Goal: Task Accomplishment & Management: Use online tool/utility

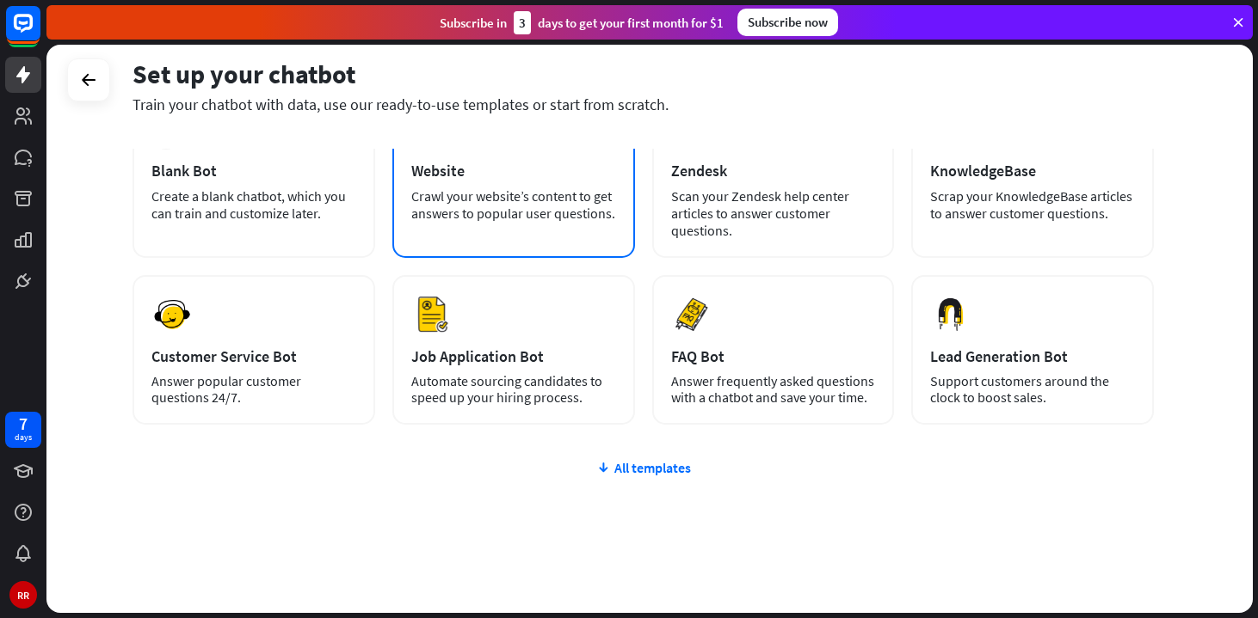
scroll to position [143, 0]
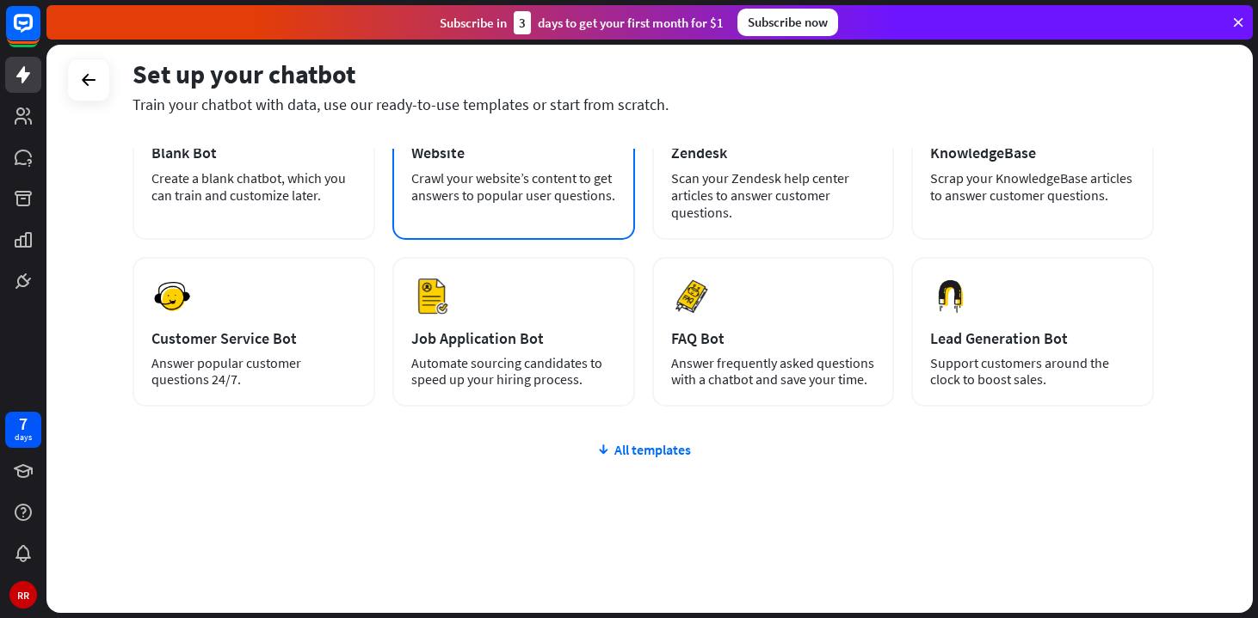
click at [506, 182] on div "Crawl your website’s content to get answers to popular user questions." at bounding box center [513, 186] width 205 height 34
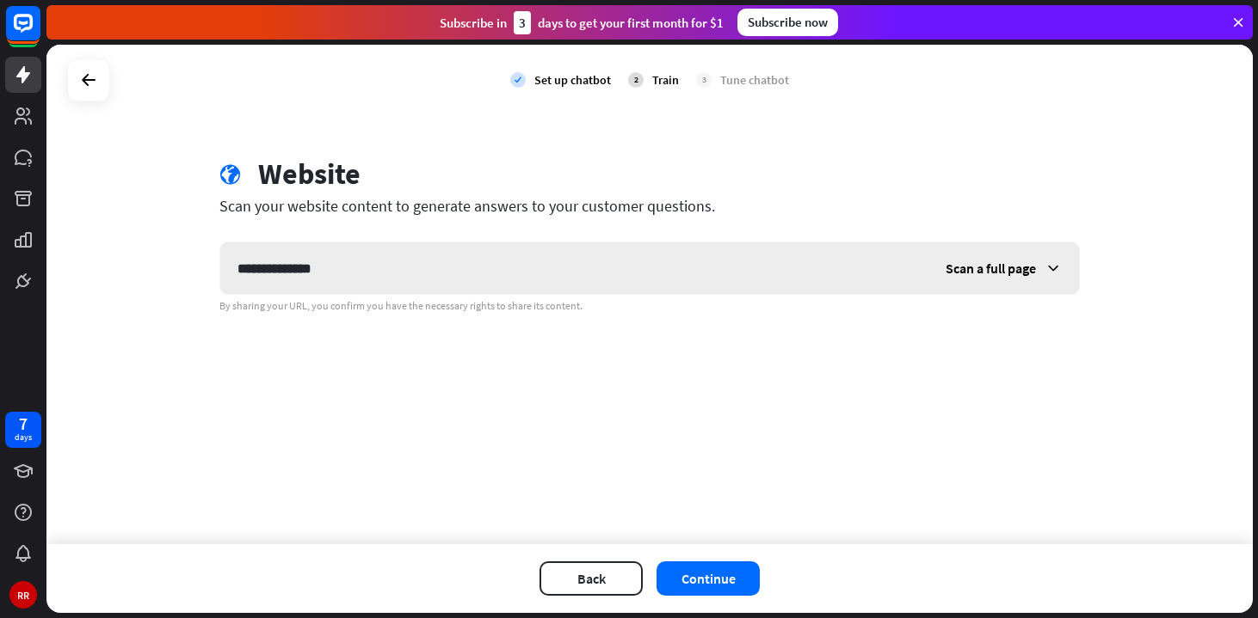
type input "**********"
click at [1012, 270] on span "Scan a full page" at bounding box center [990, 268] width 90 height 17
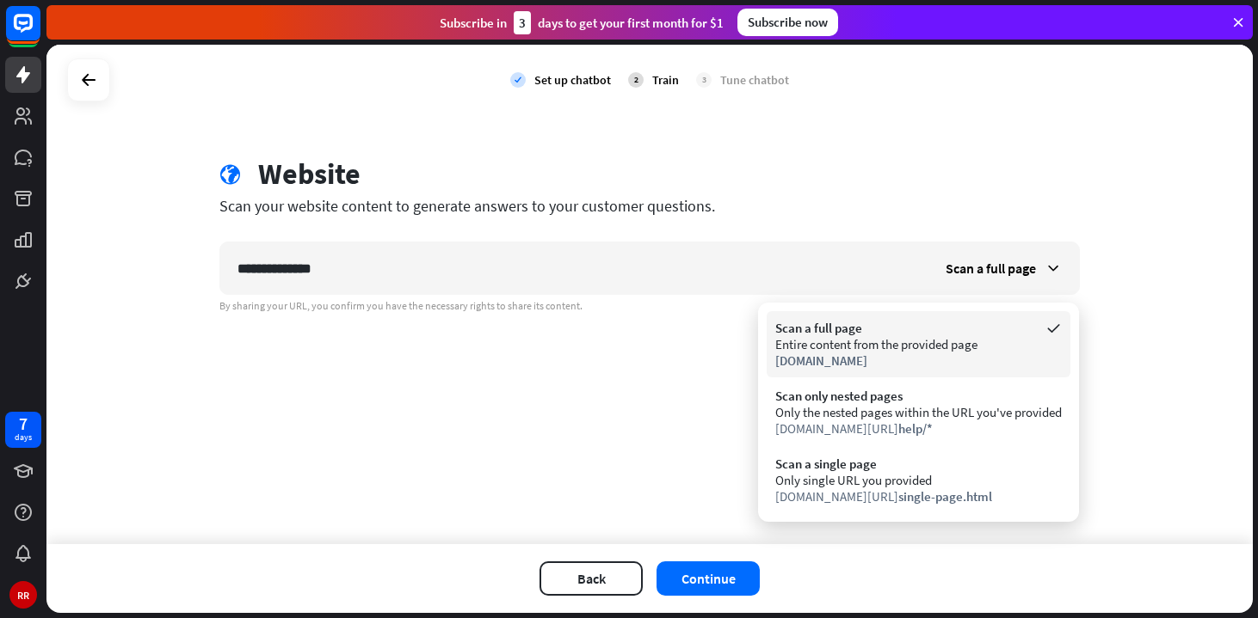
click at [817, 349] on div "Entire content from the provided page" at bounding box center [918, 344] width 286 height 16
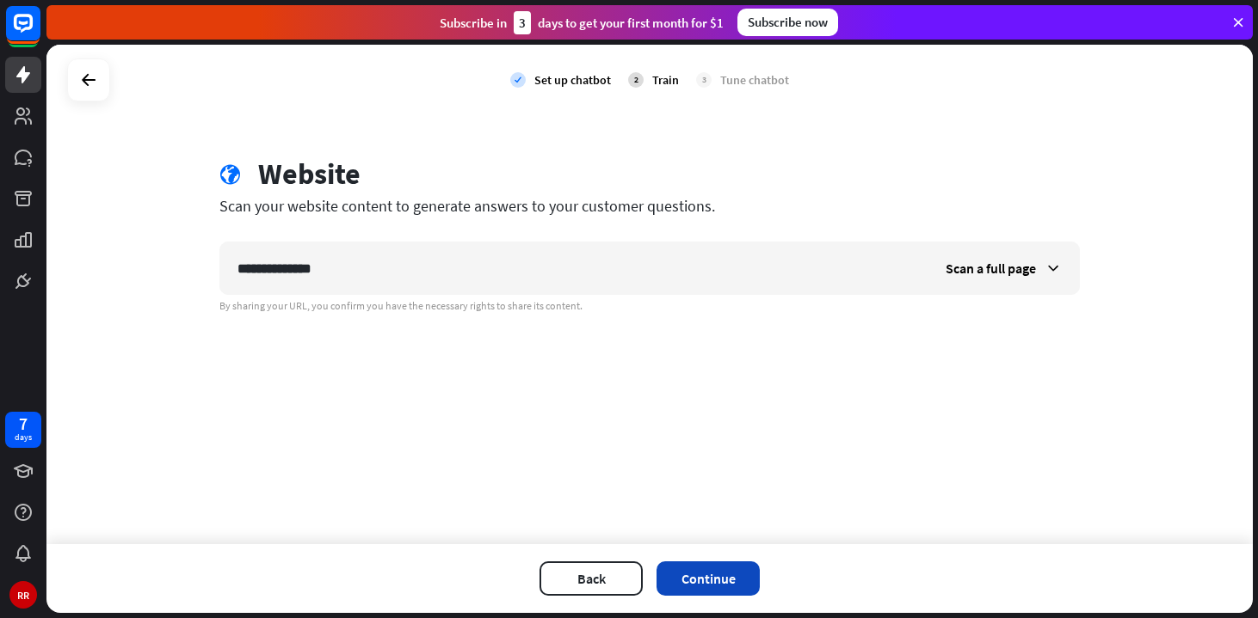
click at [726, 581] on button "Continue" at bounding box center [707, 579] width 103 height 34
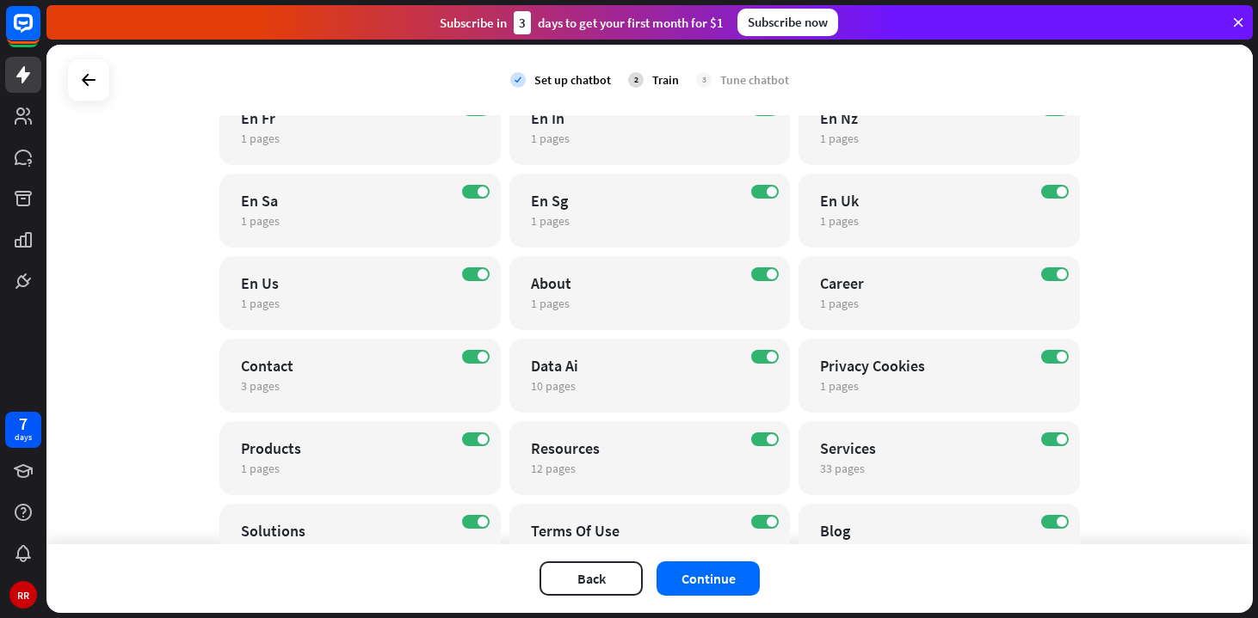
scroll to position [364, 0]
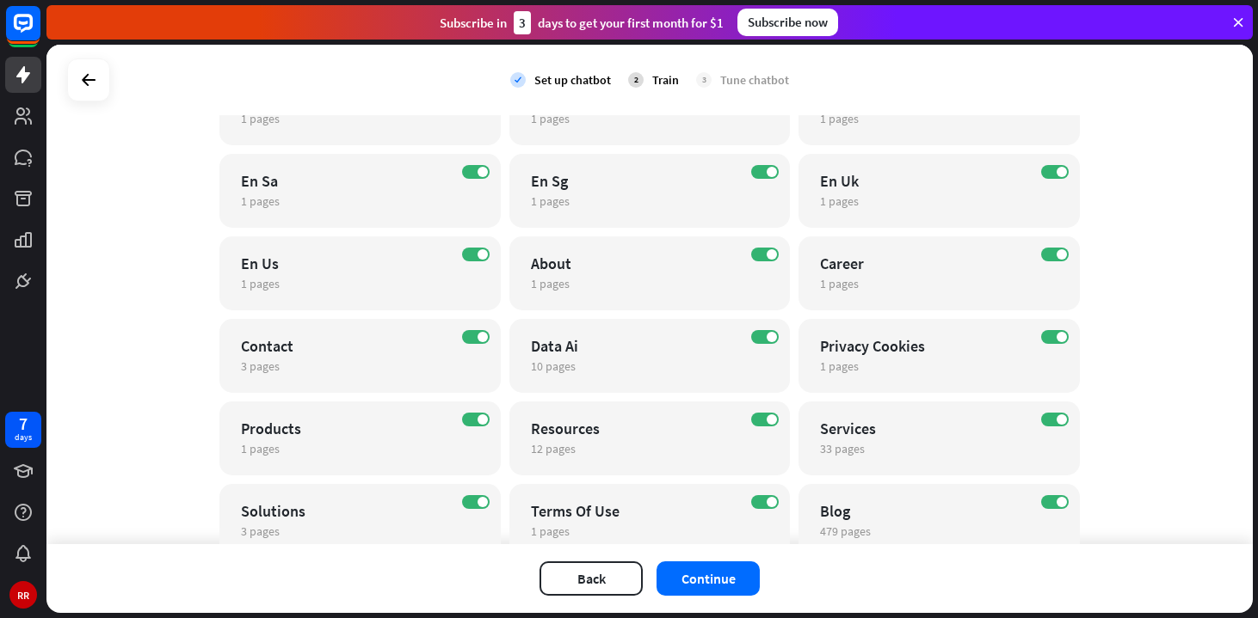
click at [428, 27] on div "Subscribe [DATE] to get your first month for $1 Subscribe now" at bounding box center [649, 22] width 1206 height 34
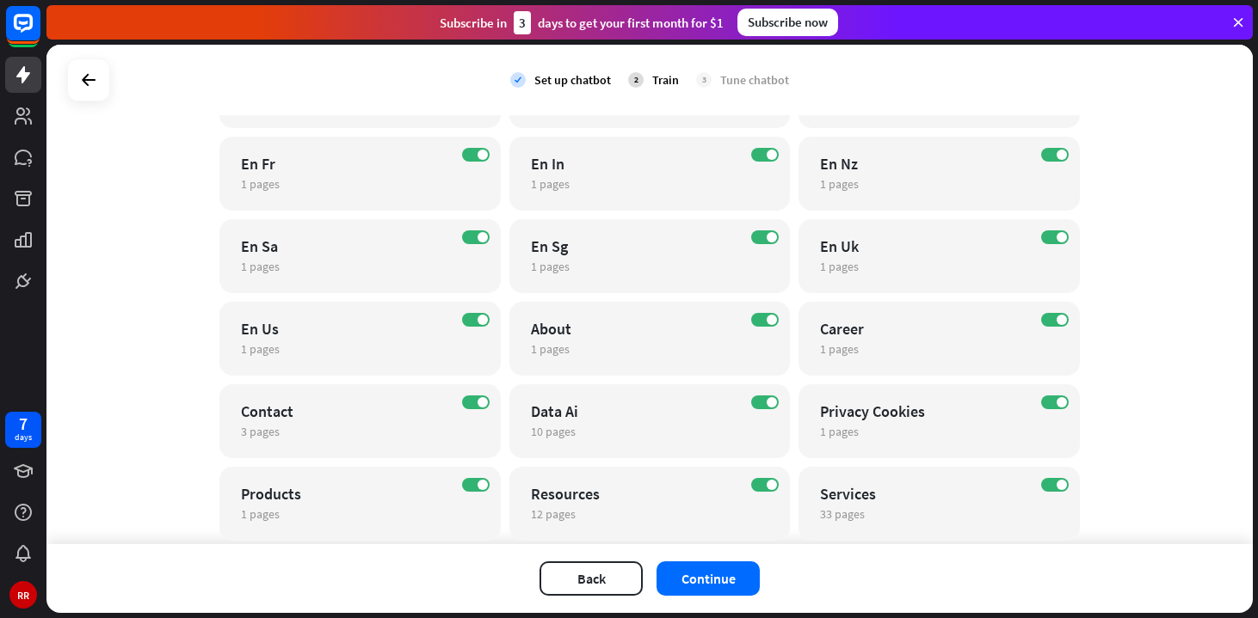
scroll to position [680, 0]
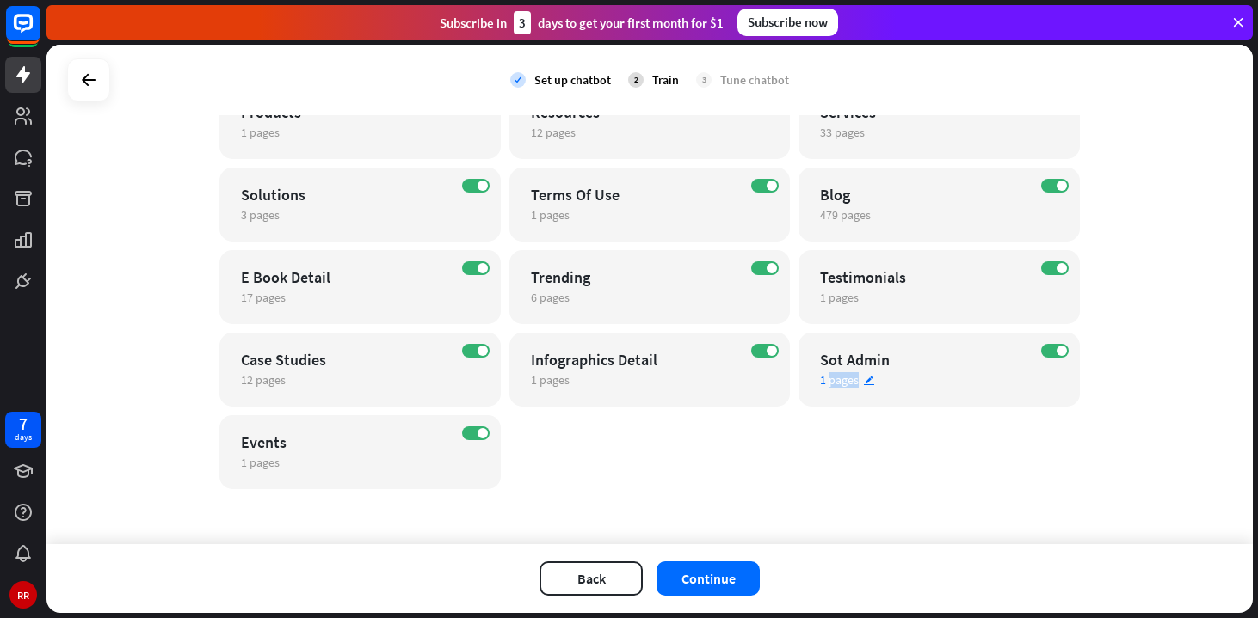
click at [846, 378] on span "1 pages" at bounding box center [839, 379] width 39 height 15
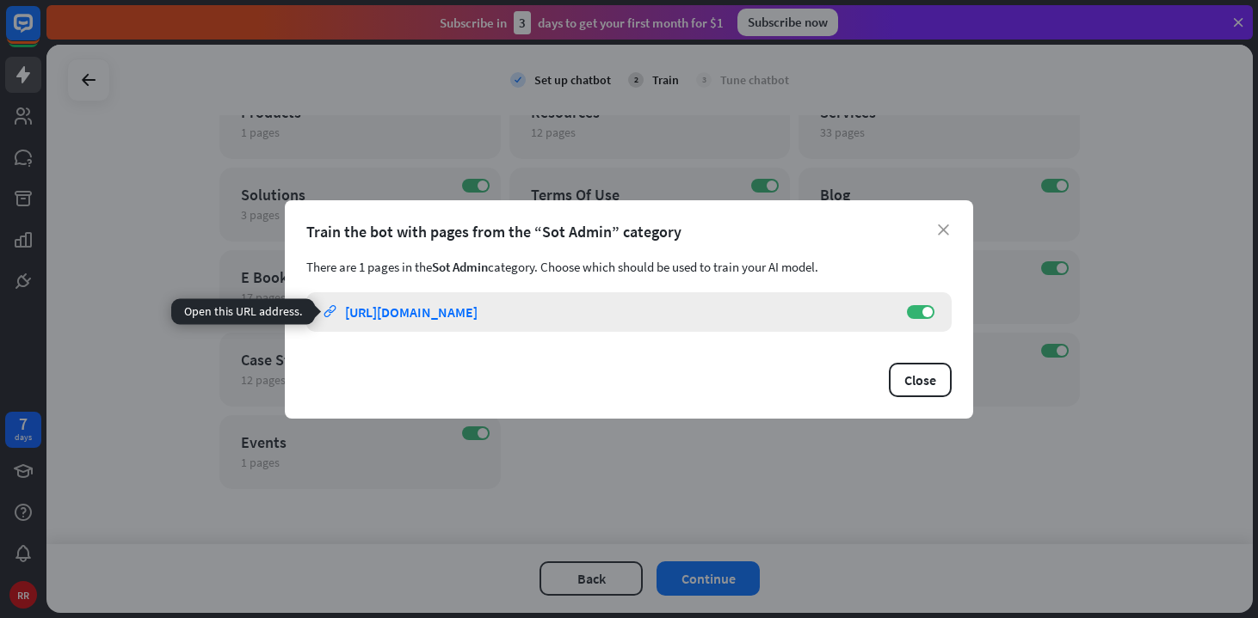
click at [477, 316] on div "[URL][DOMAIN_NAME]" at bounding box center [411, 312] width 132 height 17
click at [943, 235] on icon "close" at bounding box center [943, 230] width 11 height 11
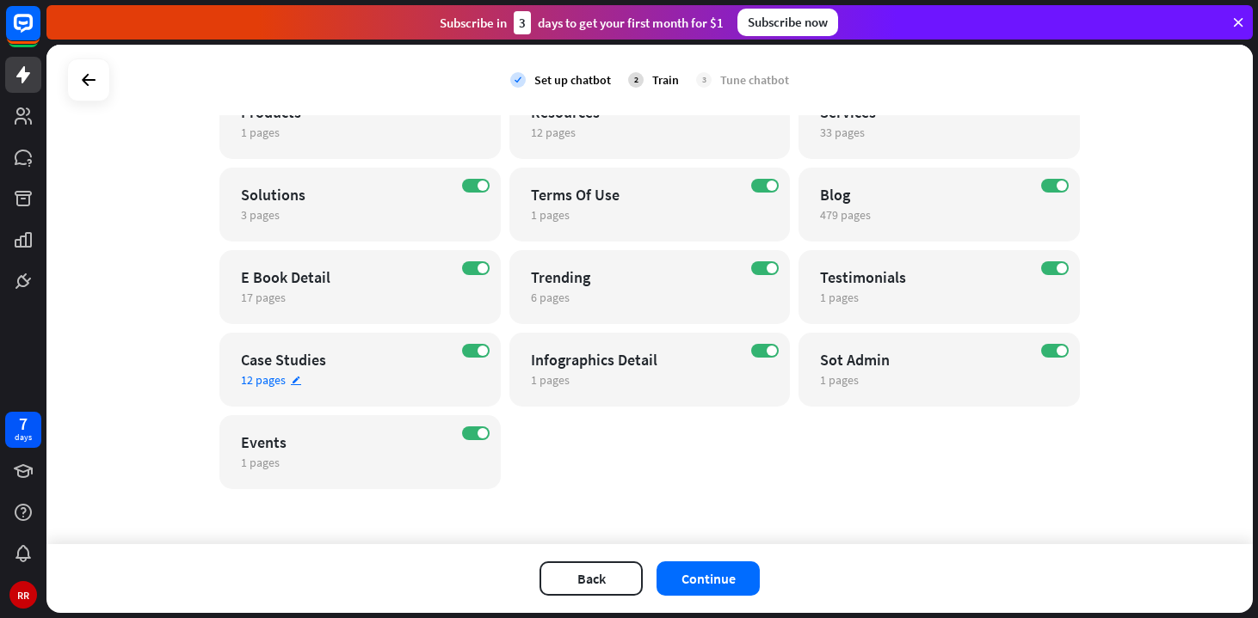
click at [277, 382] on span "12 pages" at bounding box center [263, 379] width 45 height 15
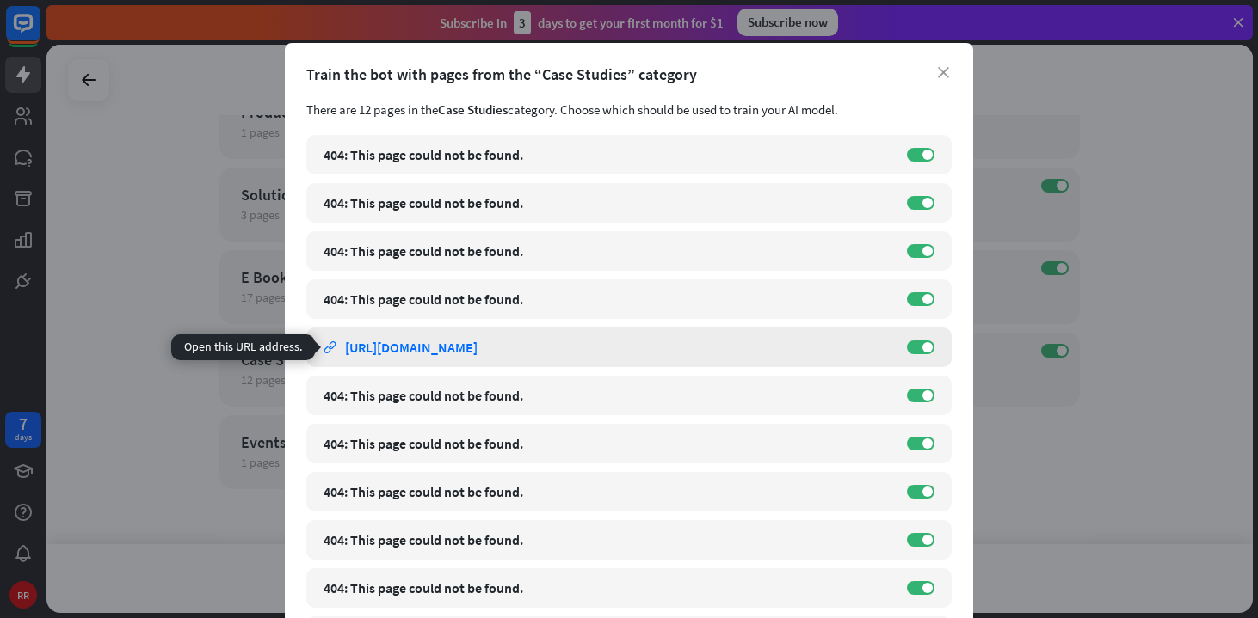
scroll to position [173, 0]
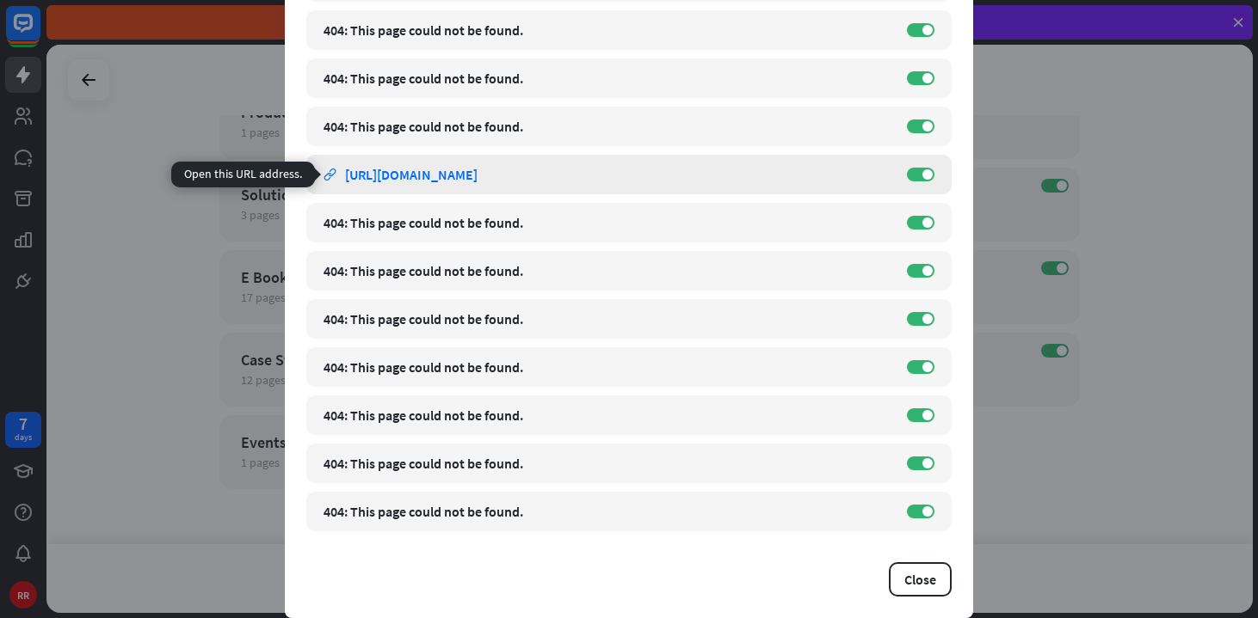
click at [458, 181] on div "[URL][DOMAIN_NAME]" at bounding box center [411, 174] width 132 height 17
copy link "link [URL][DOMAIN_NAME]"
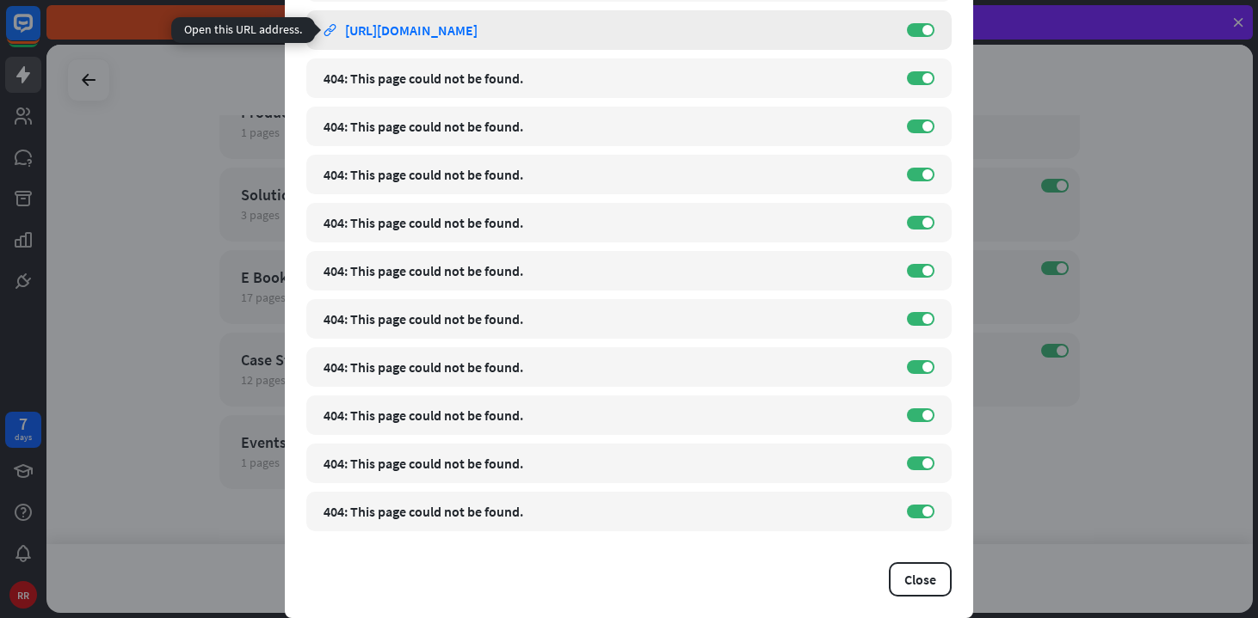
drag, startPoint x: 553, startPoint y: 179, endPoint x: 651, endPoint y: 16, distance: 189.9
click at [0, 0] on div "close Train the bot with pages from the “Case Studies” category There are 12 pa…" at bounding box center [629, 309] width 1258 height 618
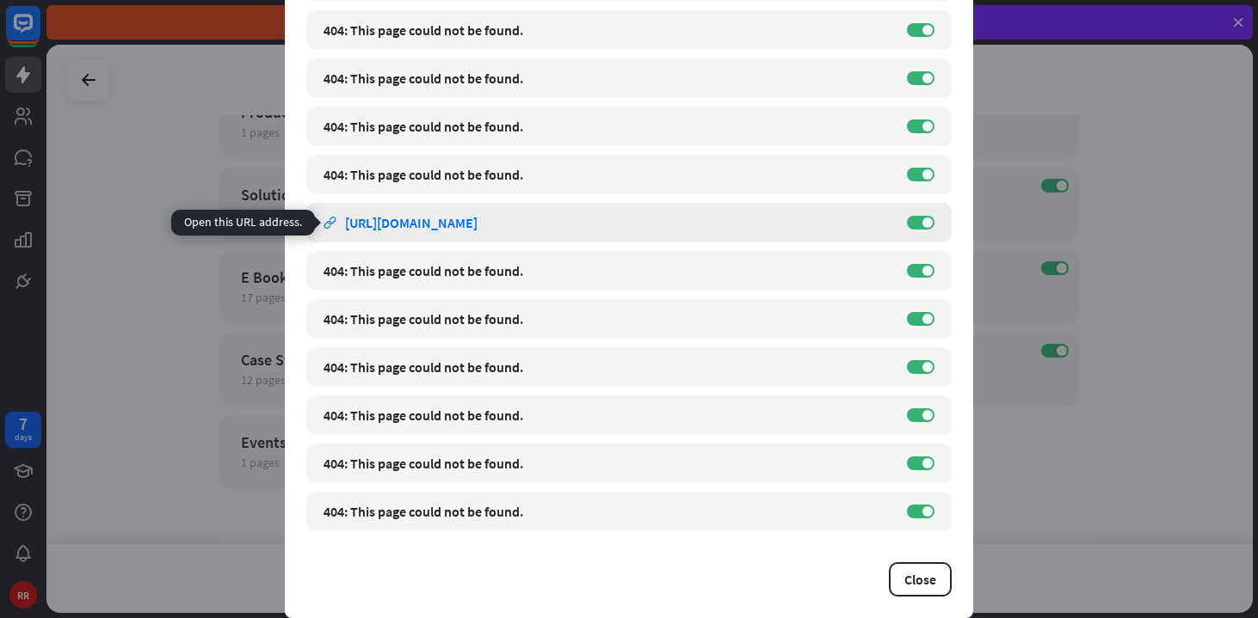
scroll to position [0, 0]
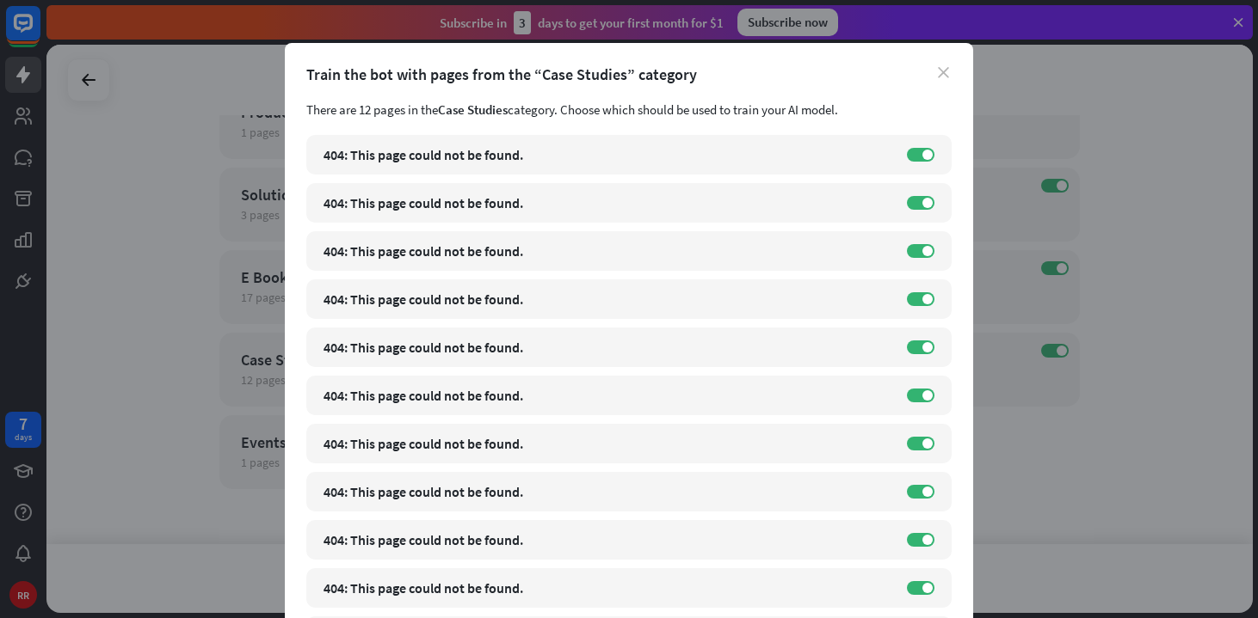
click at [939, 77] on icon "close" at bounding box center [943, 72] width 11 height 11
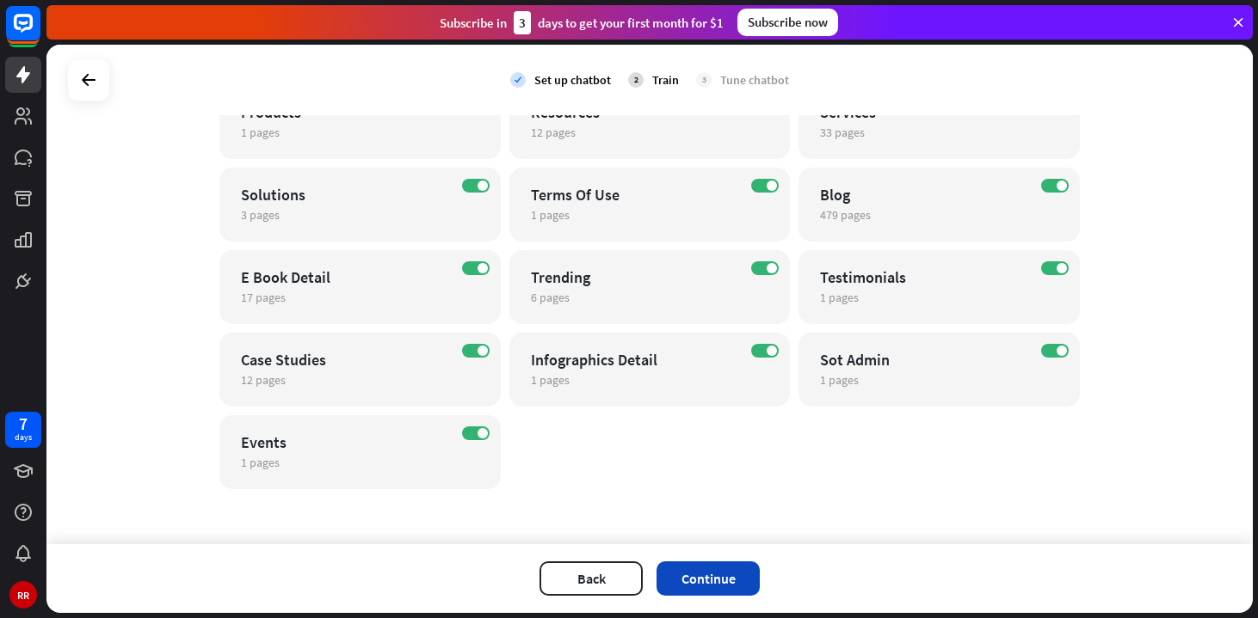
click at [724, 584] on button "Continue" at bounding box center [707, 579] width 103 height 34
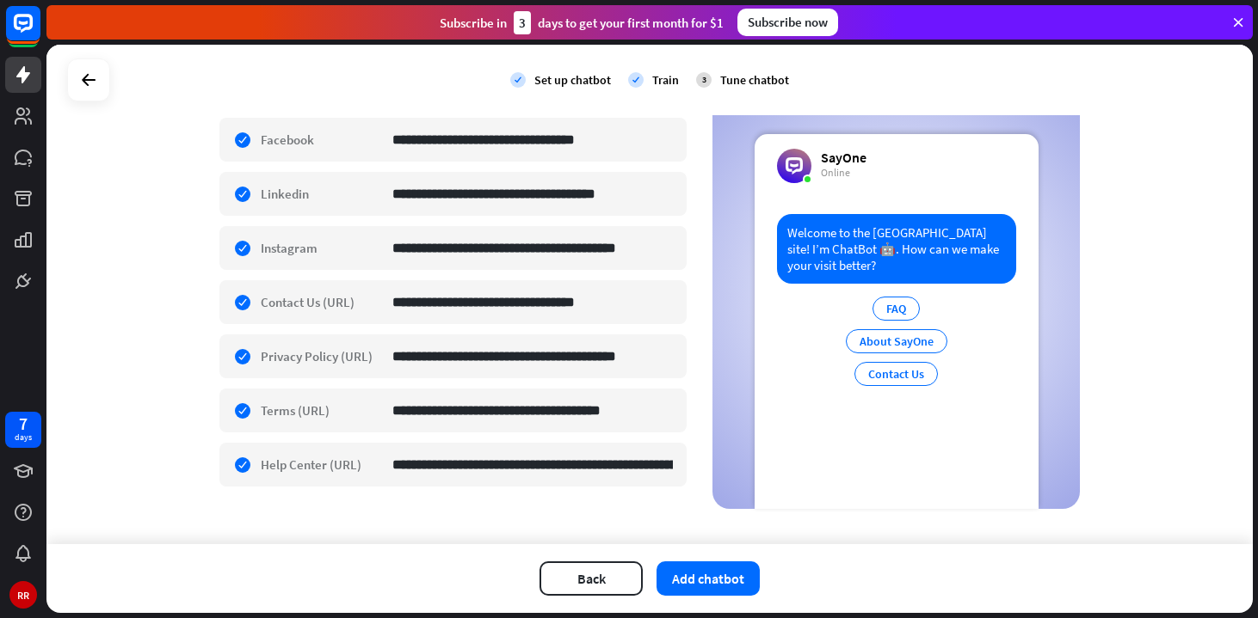
scroll to position [655, 0]
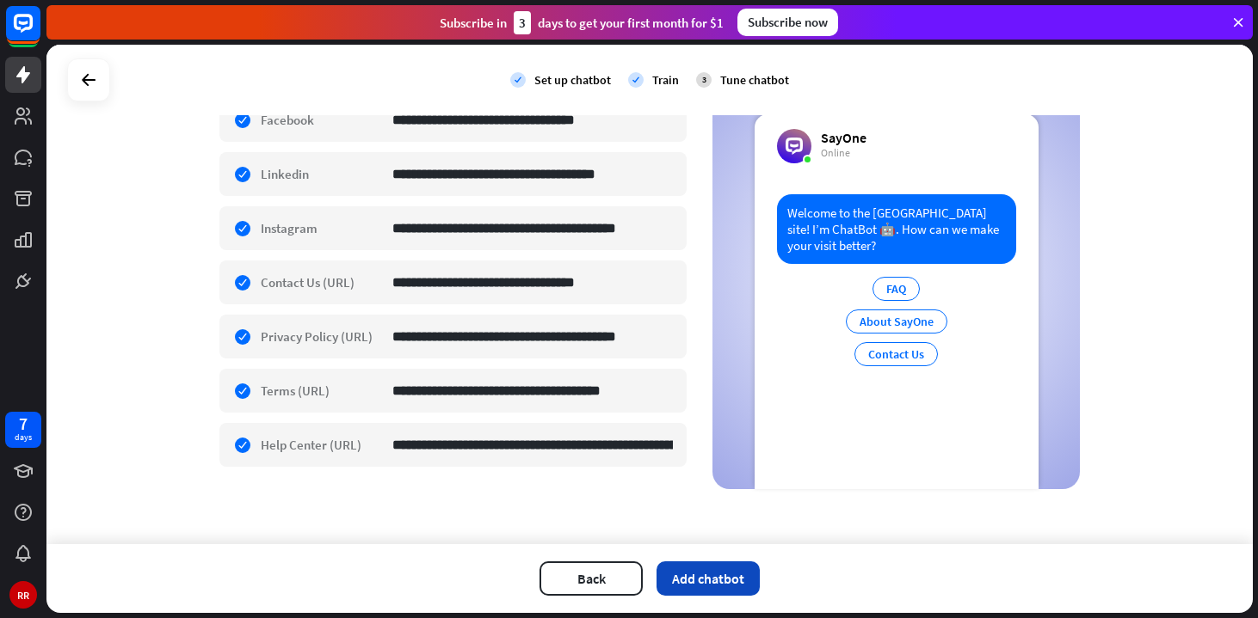
click at [718, 569] on button "Add chatbot" at bounding box center [707, 579] width 103 height 34
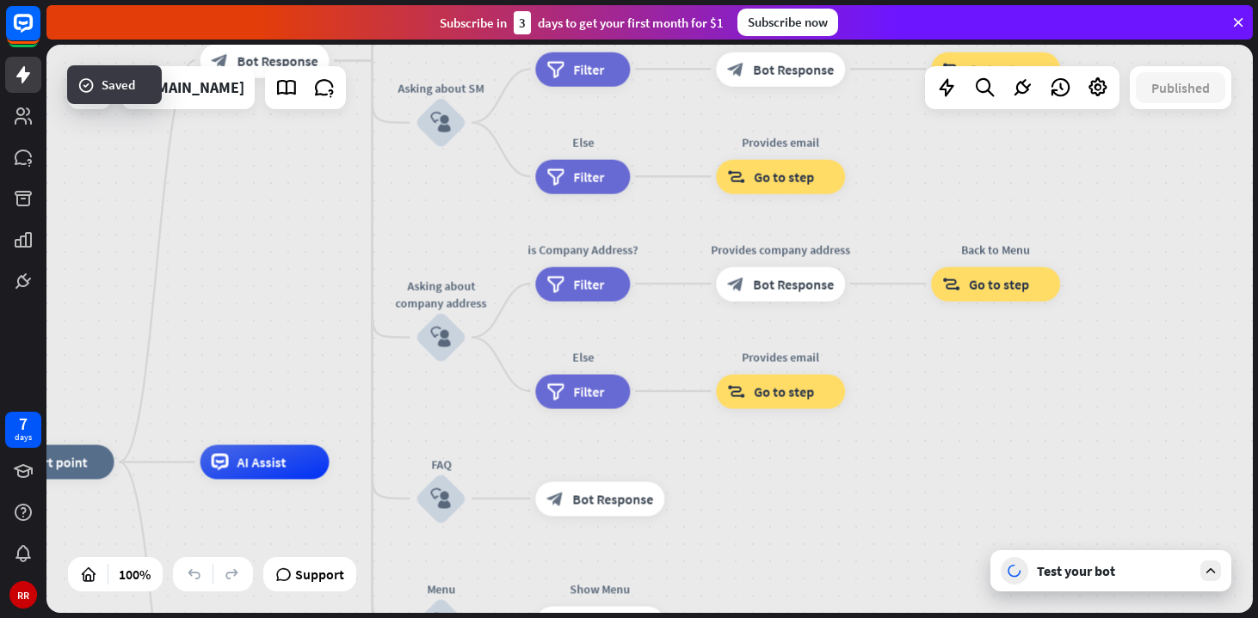
drag, startPoint x: 758, startPoint y: 277, endPoint x: 451, endPoint y: 415, distance: 336.9
click at [451, 415] on div "home_2 Start point Welcome message block_bot_response Bot Response About us blo…" at bounding box center [649, 329] width 1206 height 569
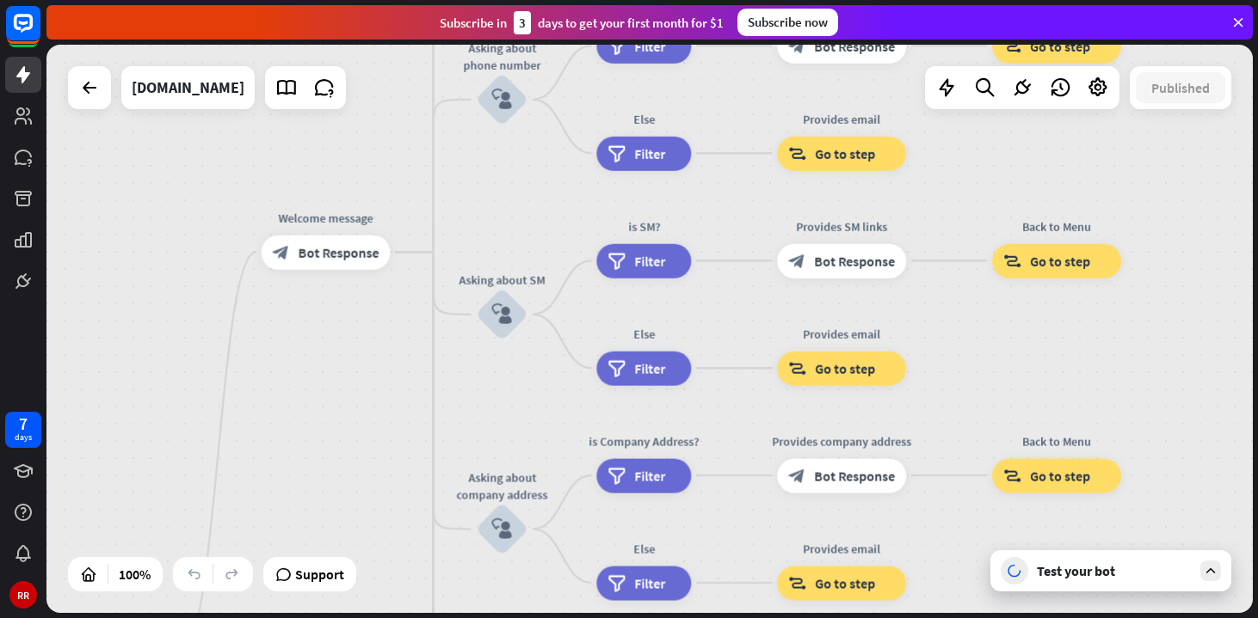
drag, startPoint x: 1007, startPoint y: 419, endPoint x: 1073, endPoint y: 604, distance: 196.1
click at [1073, 605] on div "home_2 Start point Welcome message block_bot_response Bot Response About us blo…" at bounding box center [649, 329] width 1206 height 569
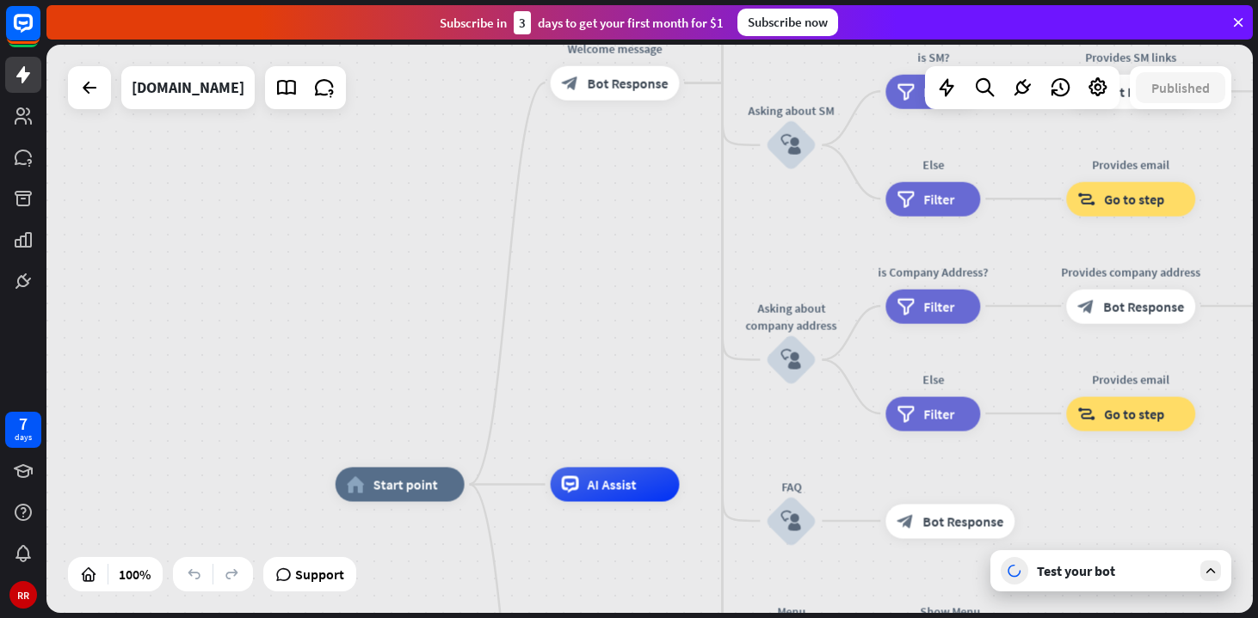
drag, startPoint x: 980, startPoint y: 174, endPoint x: 1277, endPoint y: -22, distance: 356.0
click at [1257, 0] on html "7 days RR close Product Help First steps Get started with ChatBot Help Center F…" at bounding box center [629, 309] width 1258 height 618
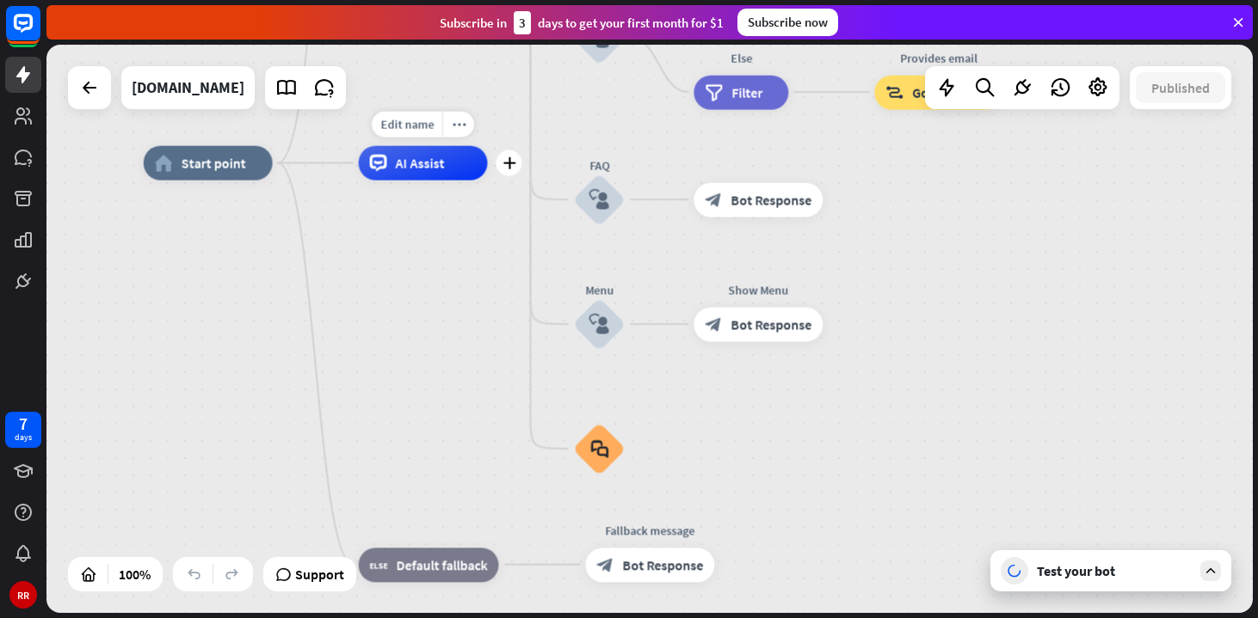
drag, startPoint x: 644, startPoint y: 254, endPoint x: 422, endPoint y: 145, distance: 247.4
click at [422, 145] on div "home_2 Start point Welcome message block_bot_response Bot Response About us blo…" at bounding box center [649, 329] width 1206 height 569
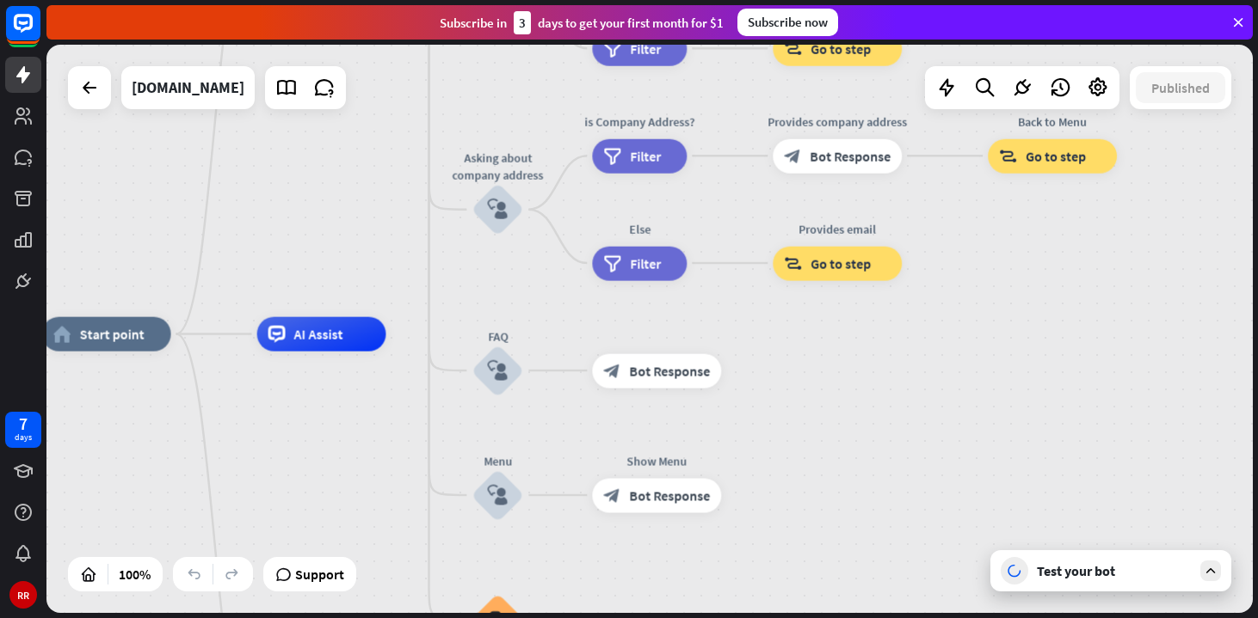
drag, startPoint x: 449, startPoint y: 323, endPoint x: 367, endPoint y: 501, distance: 195.1
click at [367, 501] on div "home_2 Start point Welcome message block_bot_response Bot Response About us blo…" at bounding box center [644, 619] width 1205 height 569
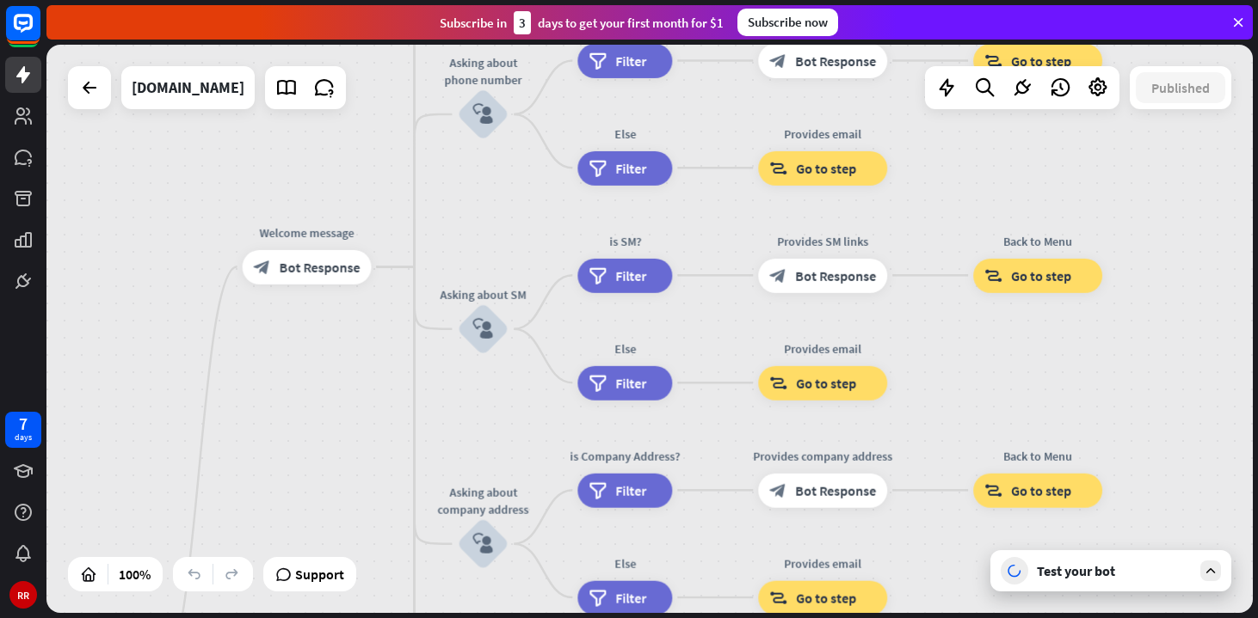
drag, startPoint x: 383, startPoint y: 255, endPoint x: 368, endPoint y: 590, distance: 334.9
click at [368, 590] on div "home_2 Start point Welcome message block_bot_response Bot Response About us blo…" at bounding box center [649, 329] width 1206 height 569
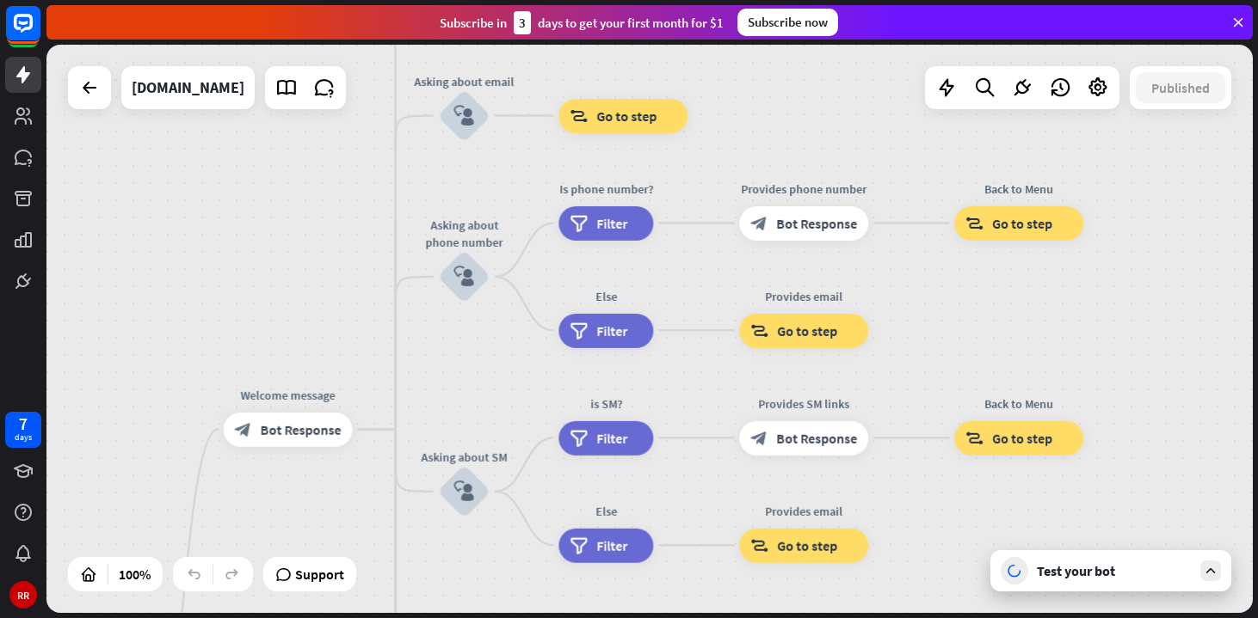
drag, startPoint x: 378, startPoint y: 538, endPoint x: 360, endPoint y: 698, distance: 160.3
click at [360, 618] on html "7 days RR close Product Help First steps Get started with ChatBot Help Center F…" at bounding box center [629, 309] width 1258 height 618
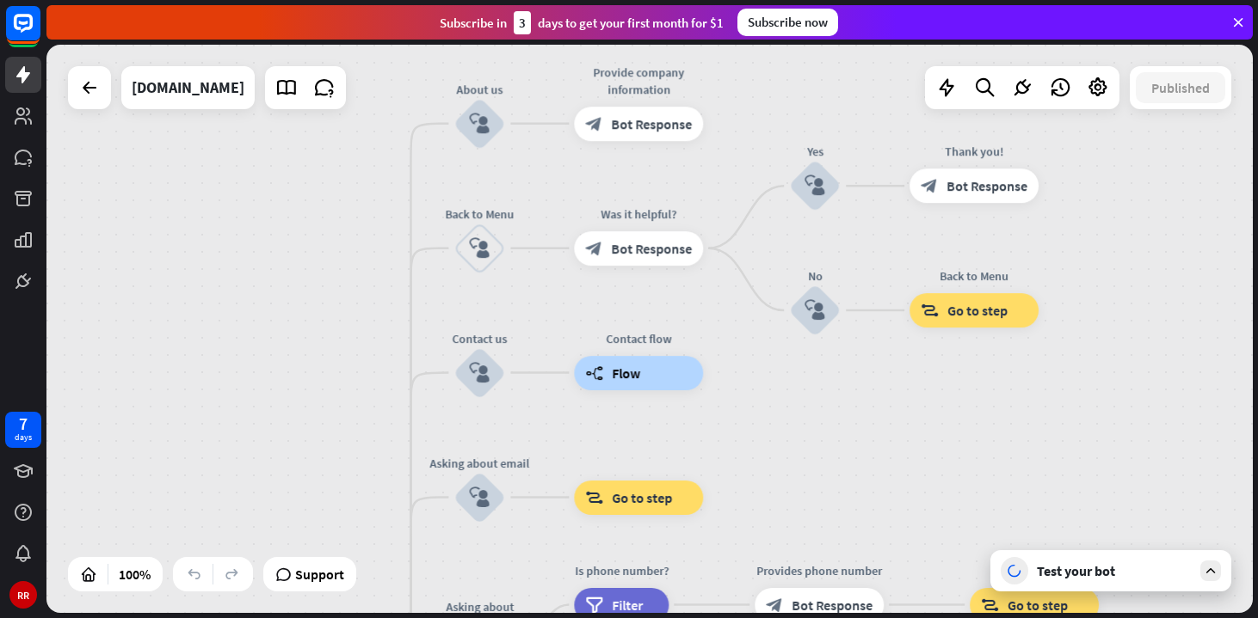
drag, startPoint x: 345, startPoint y: 229, endPoint x: 360, endPoint y: 614, distance: 385.7
click at [360, 614] on div "home_2 Start point Welcome message block_bot_response Bot Response About us blo…" at bounding box center [651, 332] width 1211 height 574
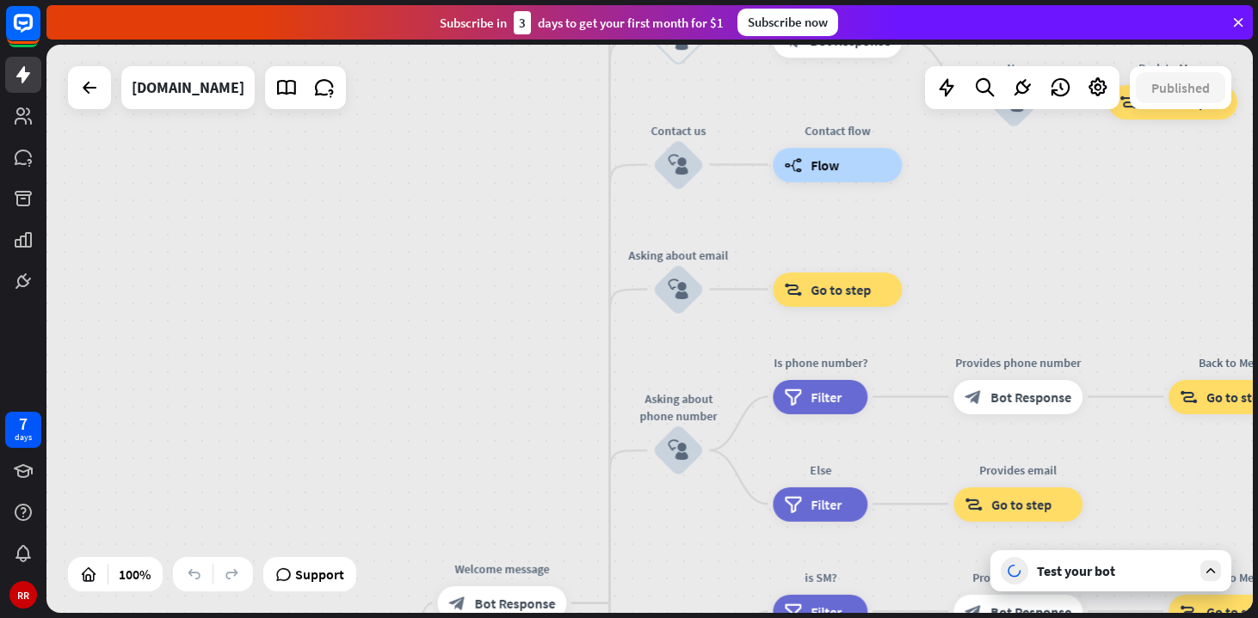
drag, startPoint x: 324, startPoint y: 382, endPoint x: 526, endPoint y: 171, distance: 292.0
click at [526, 171] on div "home_2 Start point Welcome message block_bot_response Bot Response About us blo…" at bounding box center [649, 329] width 1206 height 569
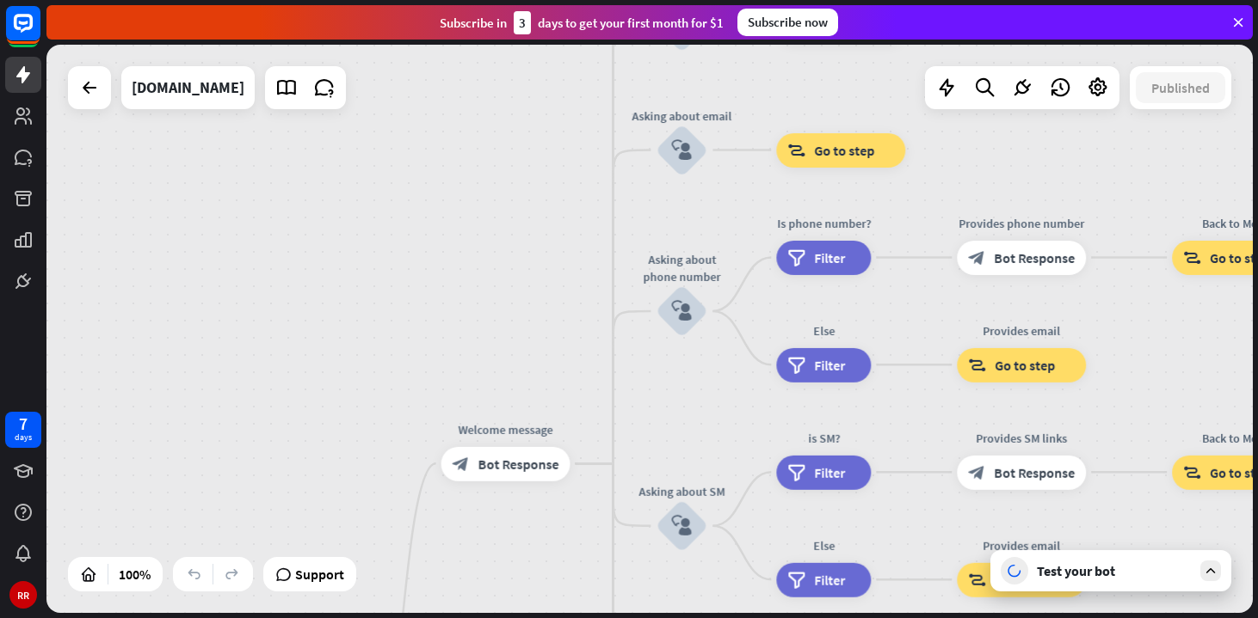
drag, startPoint x: 519, startPoint y: 370, endPoint x: 520, endPoint y: 97, distance: 272.7
click at [519, 95] on div "home_2 Start point Welcome message block_bot_response Bot Response About us blo…" at bounding box center [649, 329] width 1206 height 569
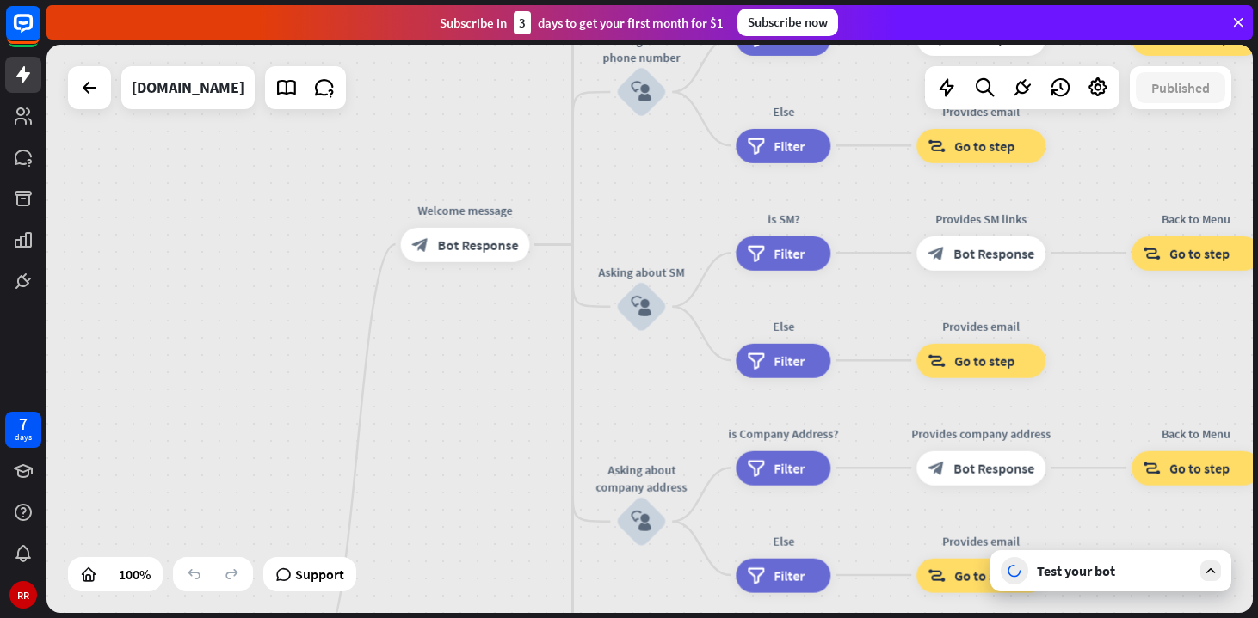
drag, startPoint x: 474, startPoint y: 417, endPoint x: 398, endPoint y: 249, distance: 184.8
click at [398, 247] on div "home_2 Start point Welcome message block_bot_response Bot Response About us blo…" at bounding box center [649, 329] width 1206 height 569
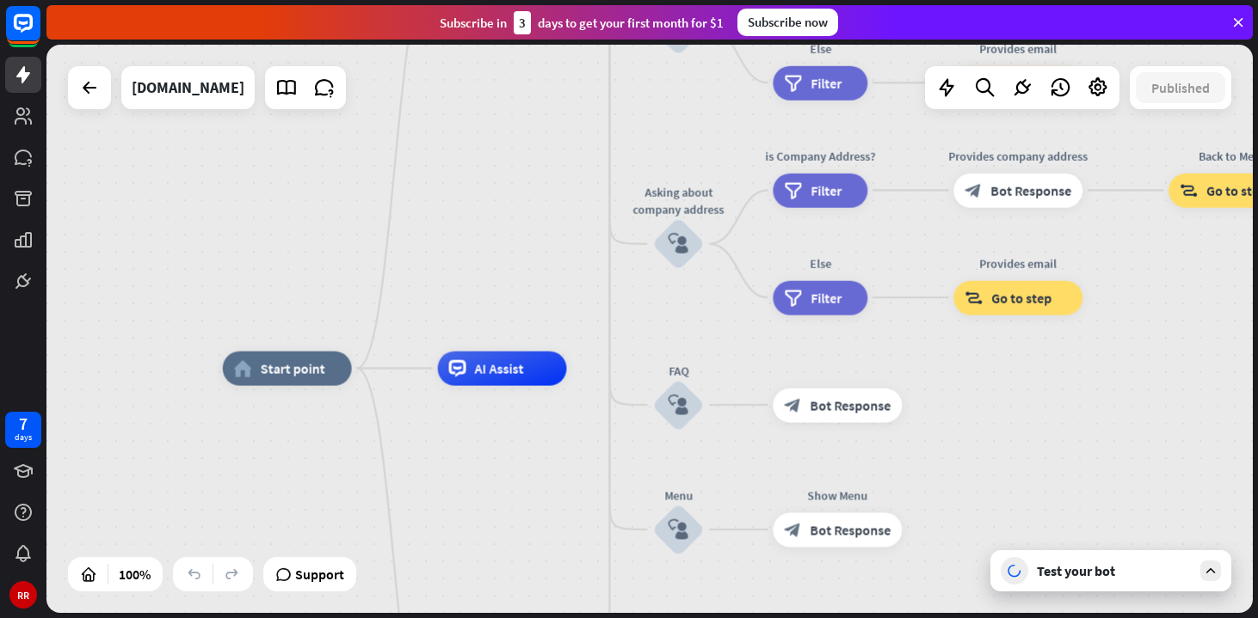
drag, startPoint x: 396, startPoint y: 357, endPoint x: 466, endPoint y: 166, distance: 203.6
click at [466, 166] on div "home_2 Start point Welcome message block_bot_response Bot Response About us blo…" at bounding box center [649, 329] width 1206 height 569
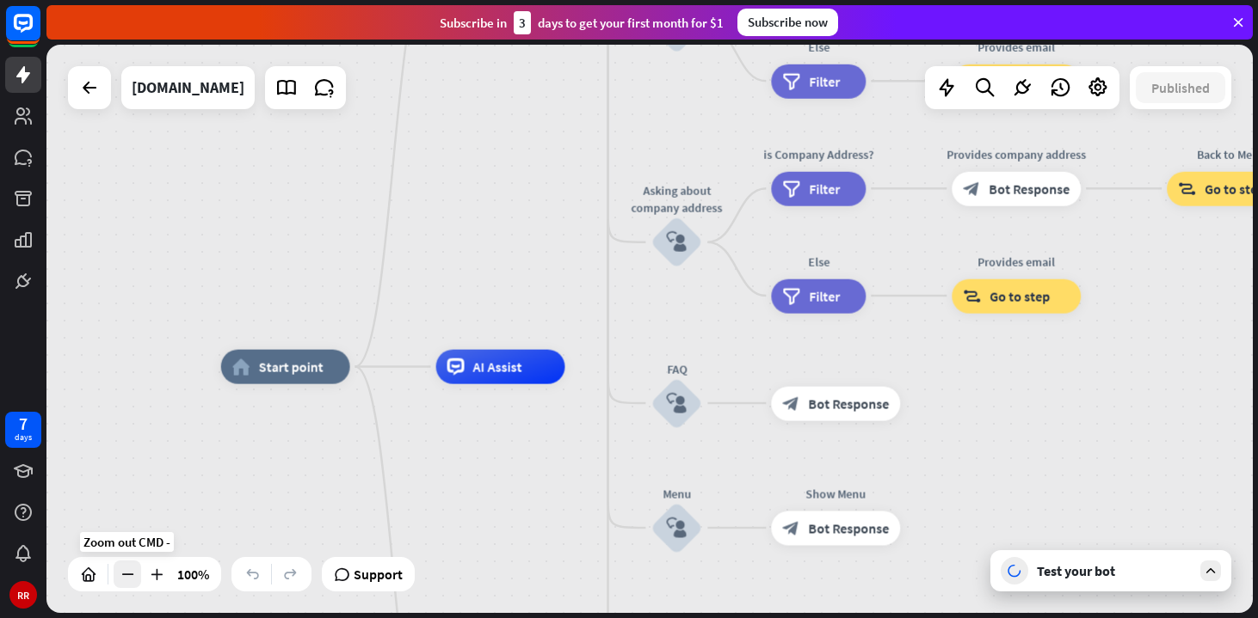
click at [128, 579] on icon at bounding box center [127, 574] width 17 height 17
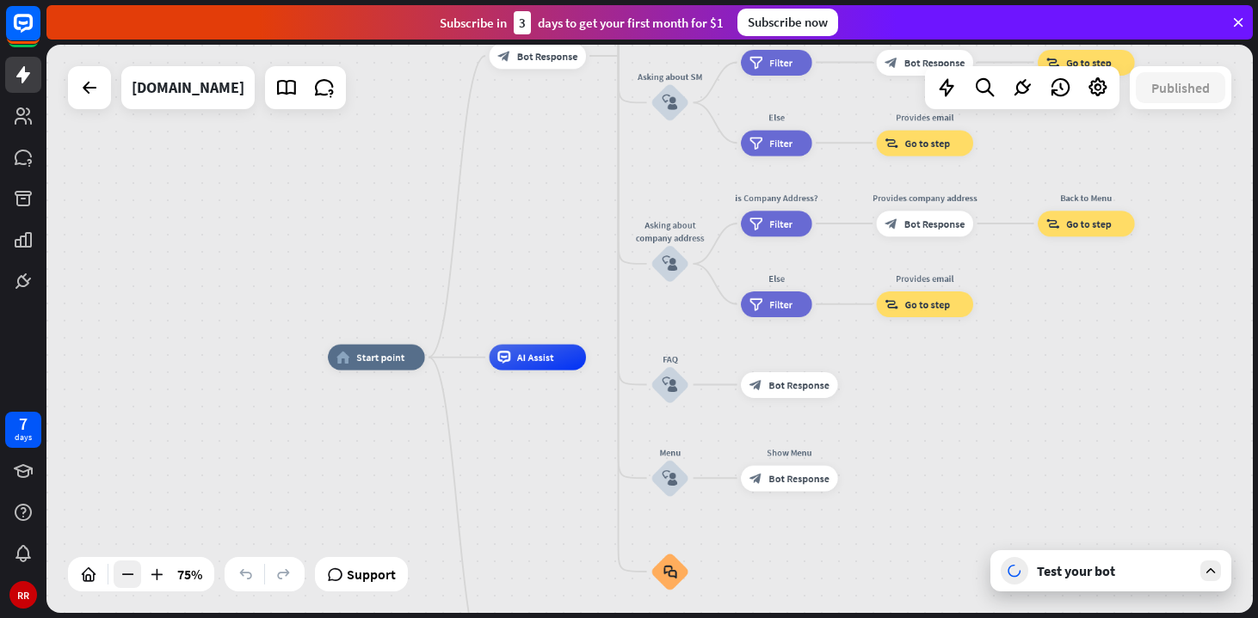
click at [128, 579] on icon at bounding box center [127, 574] width 17 height 17
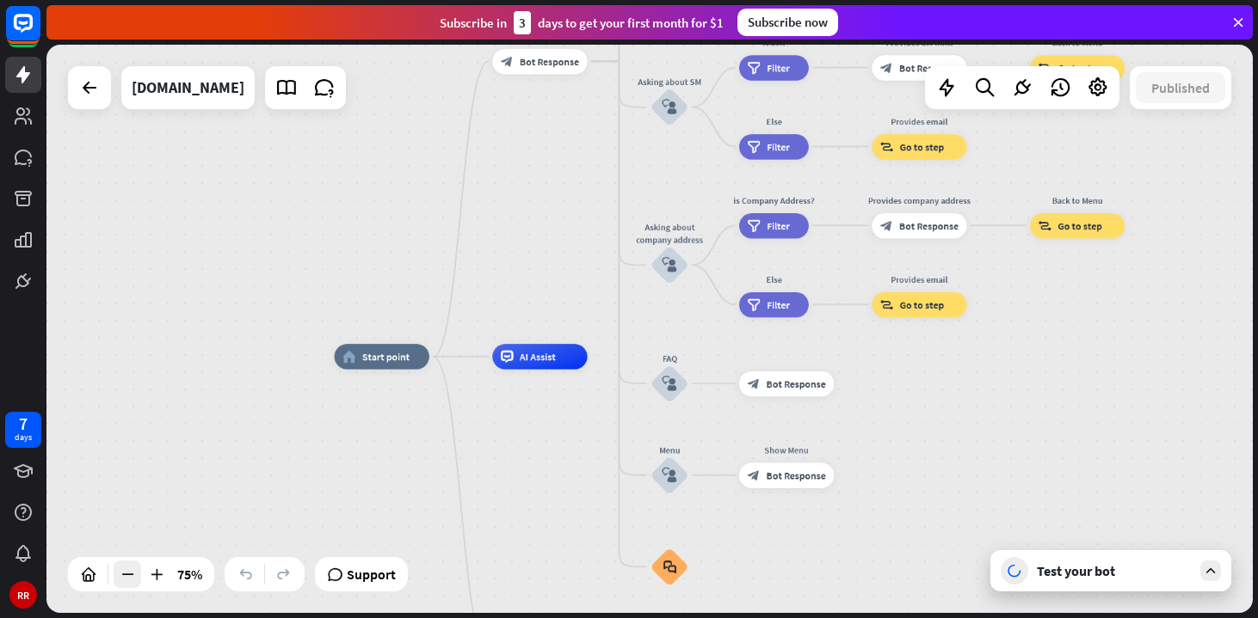
click at [128, 579] on icon at bounding box center [127, 574] width 17 height 17
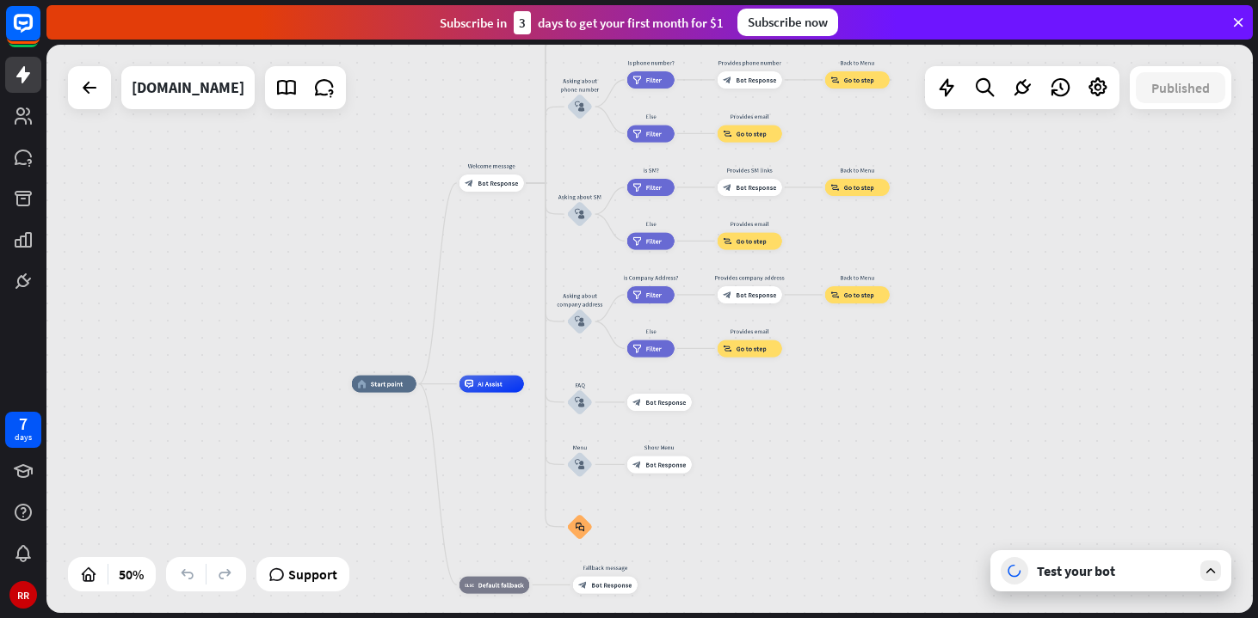
drag, startPoint x: 305, startPoint y: 395, endPoint x: 224, endPoint y: 435, distance: 91.2
click at [223, 435] on div "home_2 Start point Welcome message block_bot_response Bot Response About us blo…" at bounding box center [649, 329] width 1206 height 569
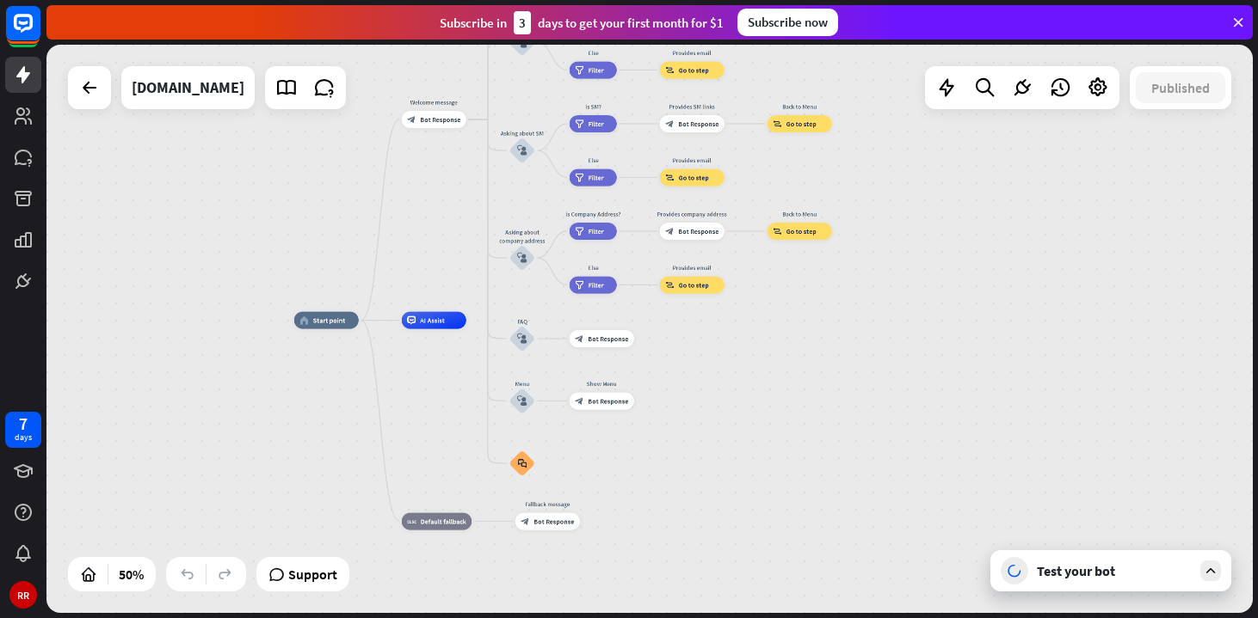
click at [1115, 559] on div "Test your bot" at bounding box center [1110, 571] width 241 height 41
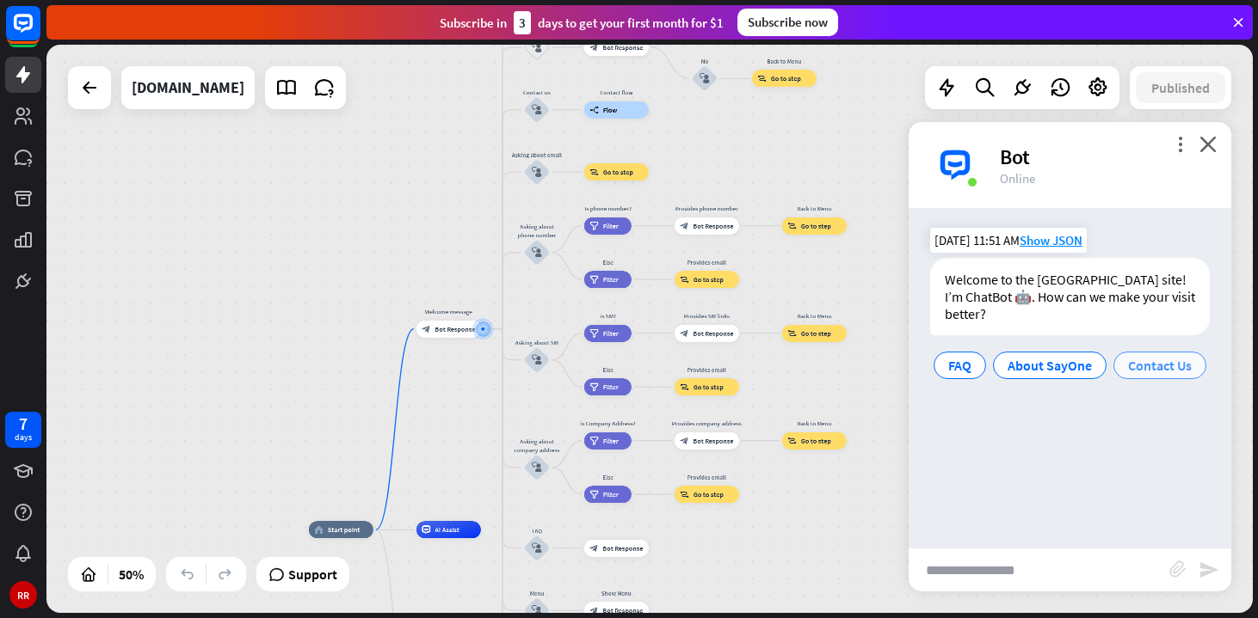
click at [1155, 357] on span "Contact Us" at bounding box center [1160, 365] width 64 height 17
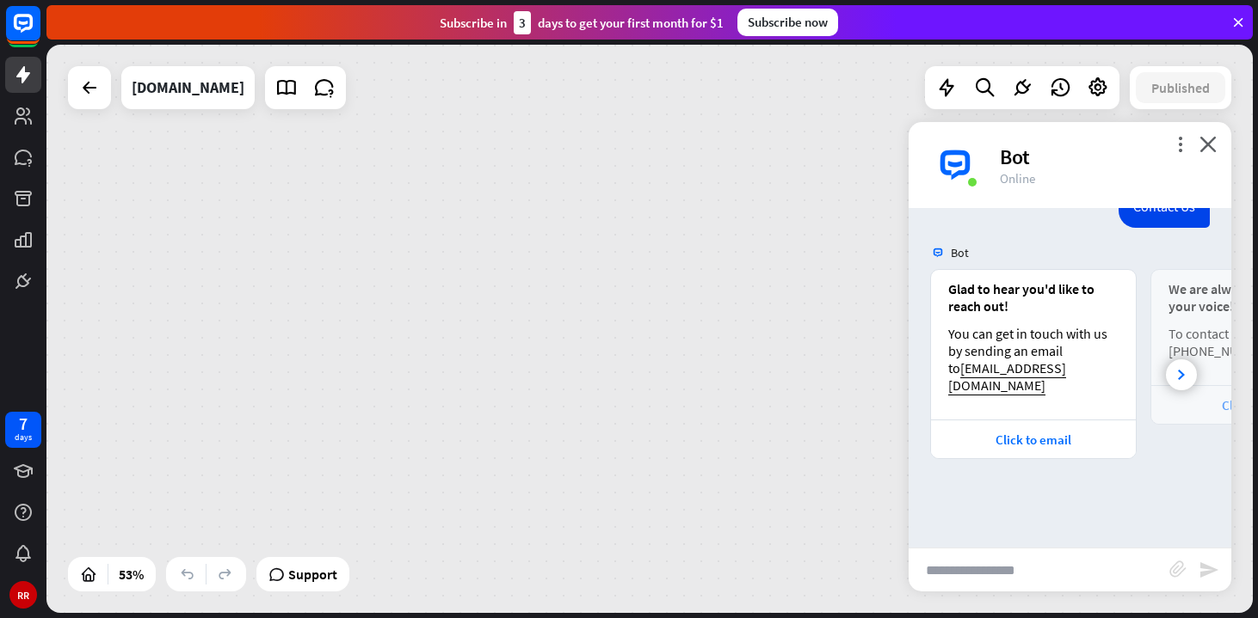
drag, startPoint x: 694, startPoint y: 391, endPoint x: 680, endPoint y: 539, distance: 149.4
click at [680, 539] on div "Contact flow builder_tree Flow Email filter Filter Provides email block_bot_res…" at bounding box center [649, 329] width 1206 height 569
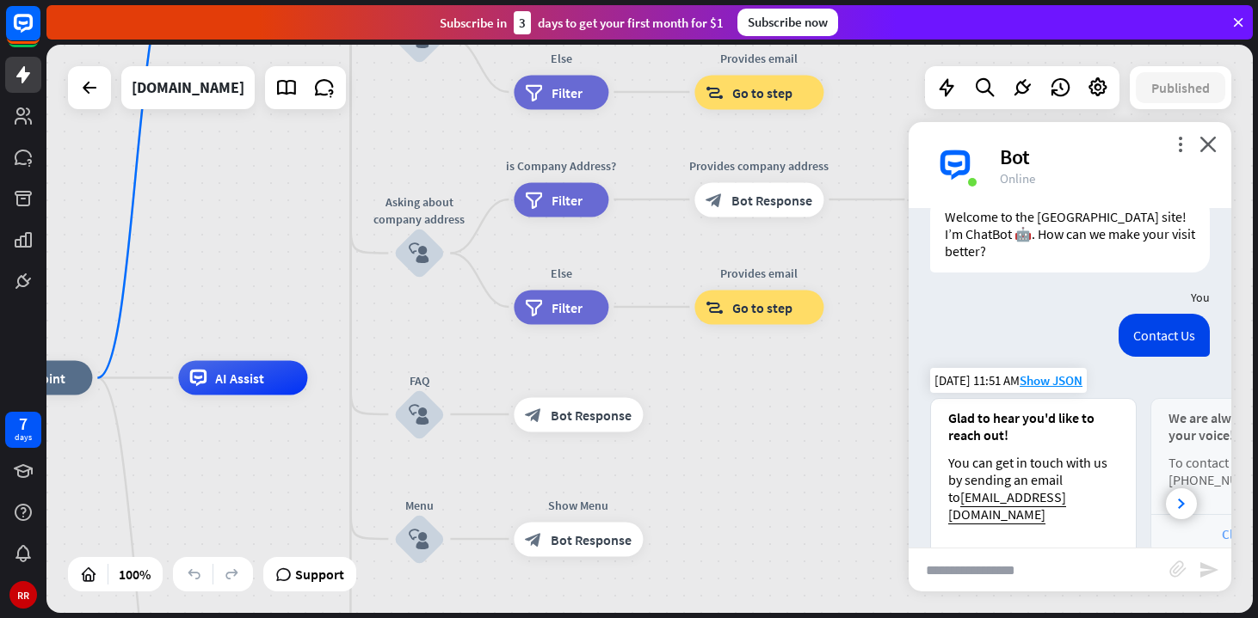
scroll to position [81, 0]
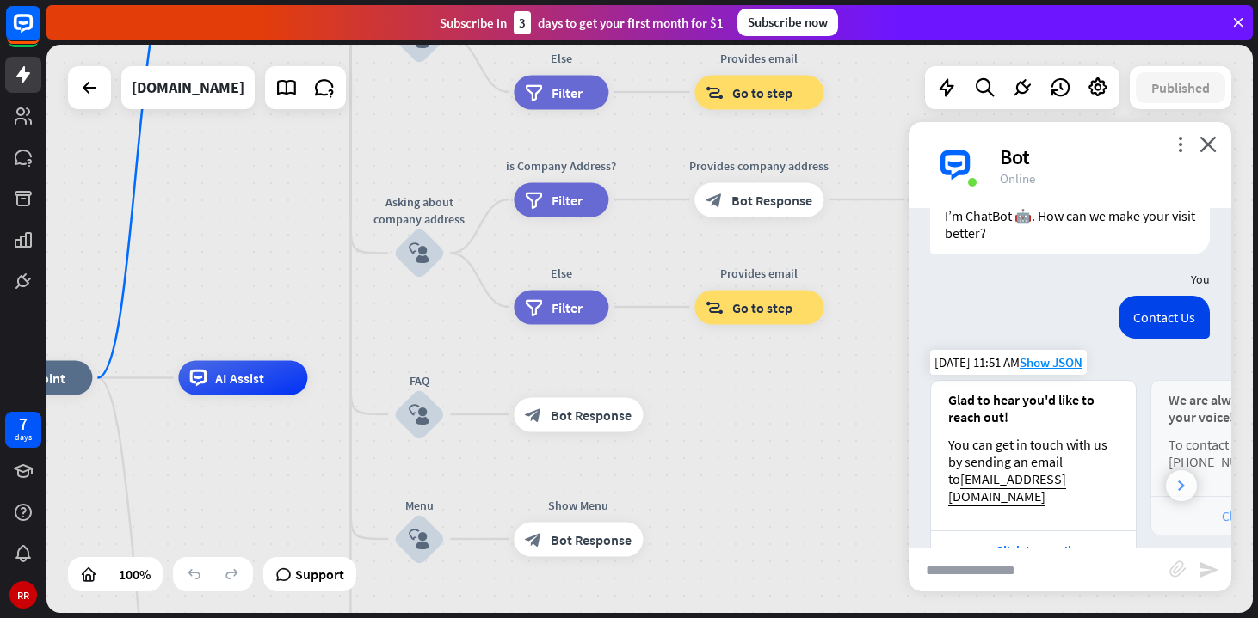
click at [1180, 481] on icon at bounding box center [1181, 486] width 7 height 10
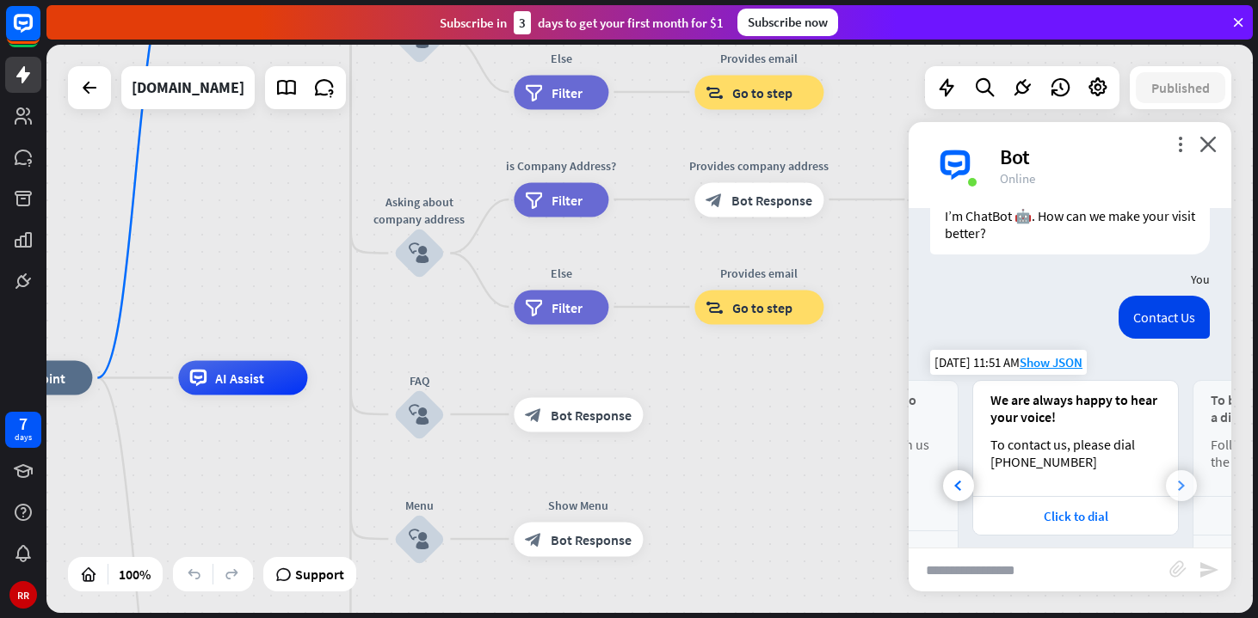
scroll to position [0, 183]
click at [1180, 481] on icon at bounding box center [1181, 486] width 7 height 10
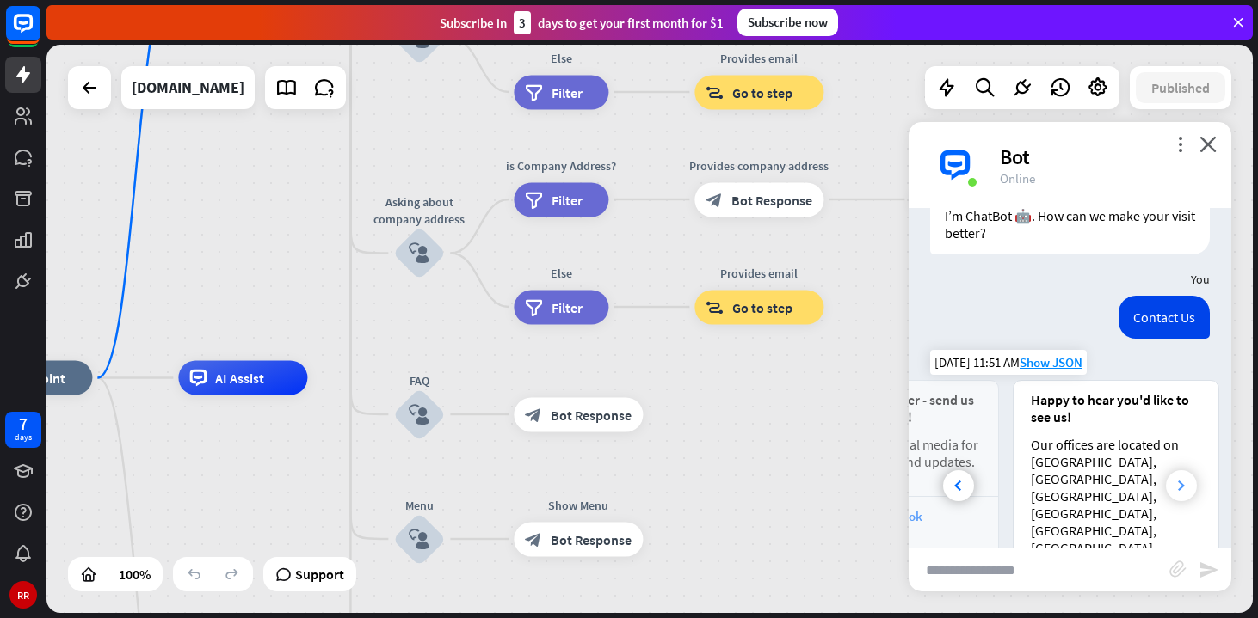
scroll to position [0, 587]
click at [1203, 151] on icon "close" at bounding box center [1207, 144] width 17 height 16
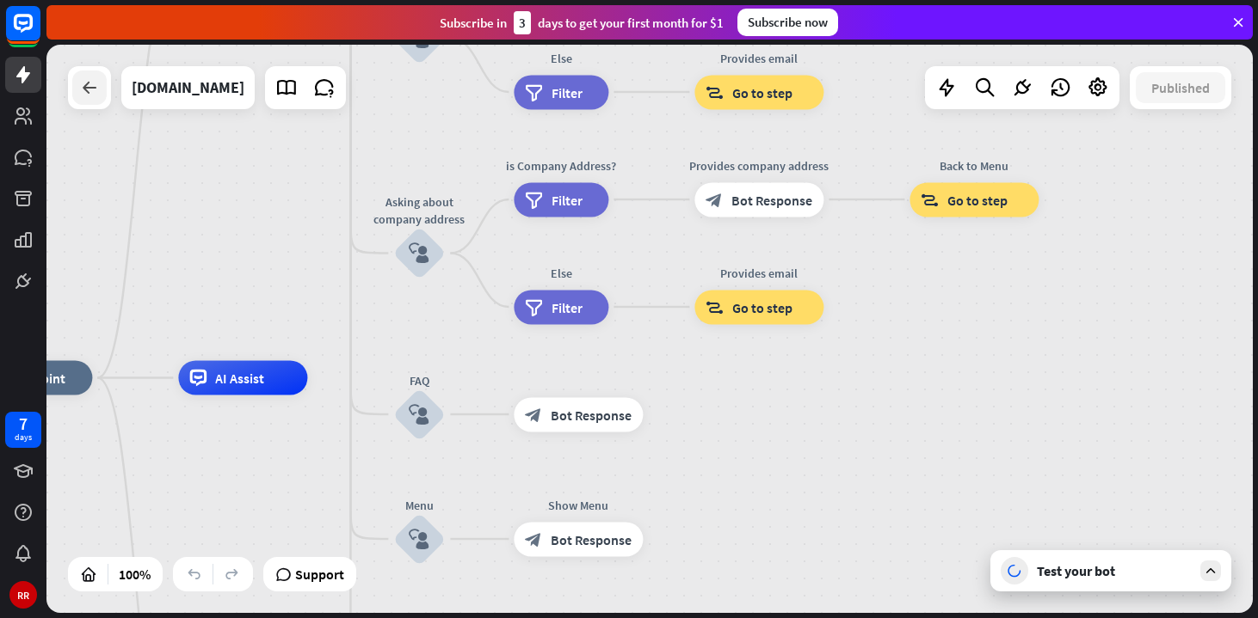
click at [95, 91] on icon at bounding box center [89, 87] width 21 height 21
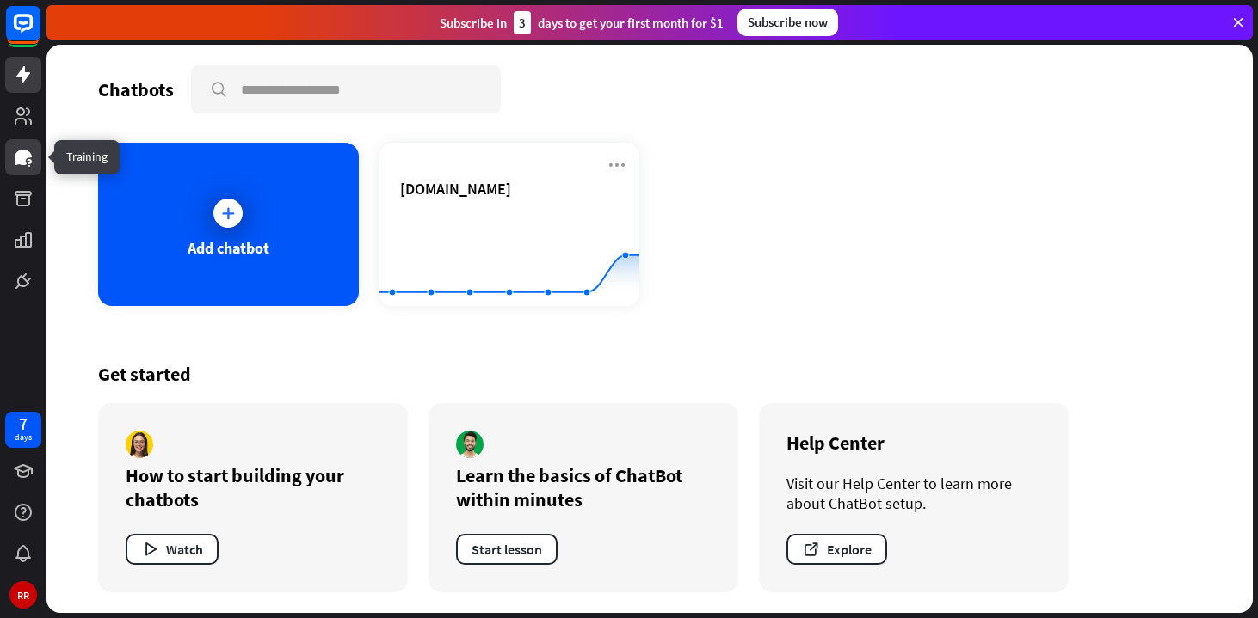
click at [22, 160] on icon at bounding box center [23, 157] width 17 height 15
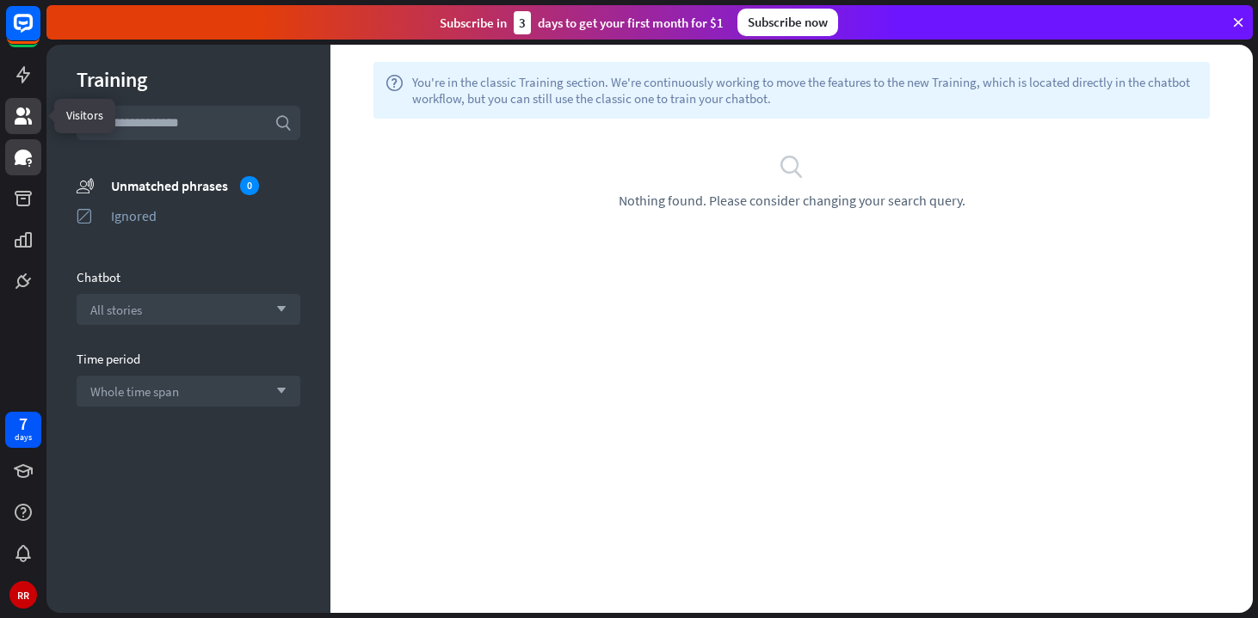
click at [24, 114] on icon at bounding box center [23, 116] width 21 height 21
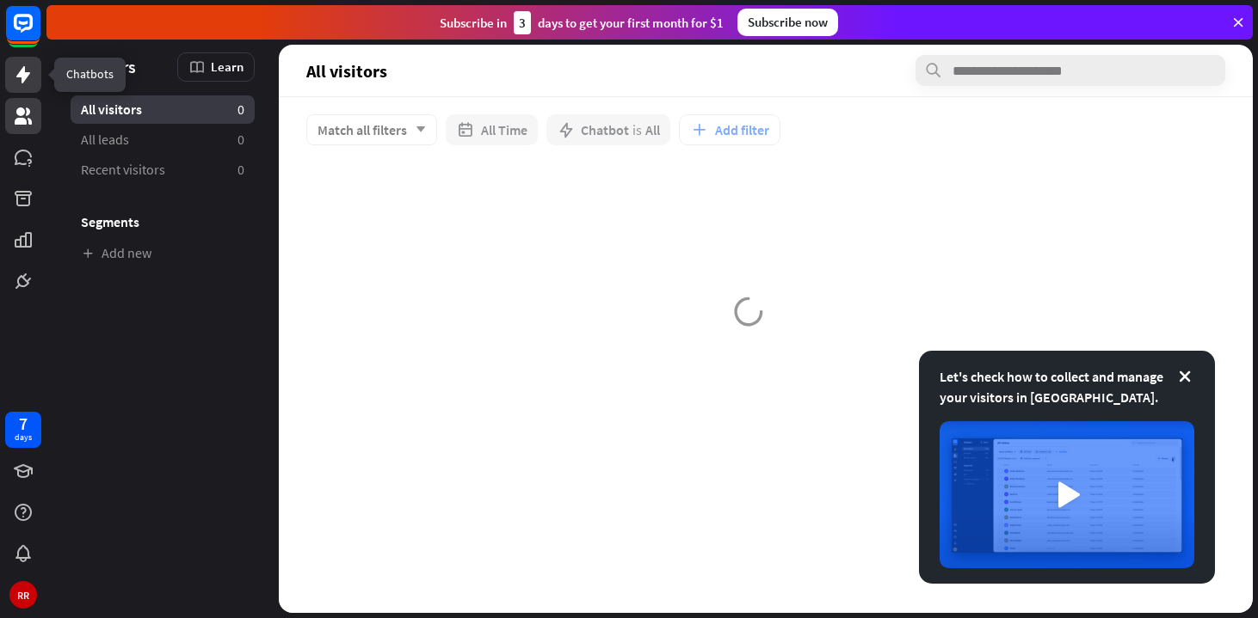
click at [13, 76] on icon at bounding box center [23, 75] width 21 height 21
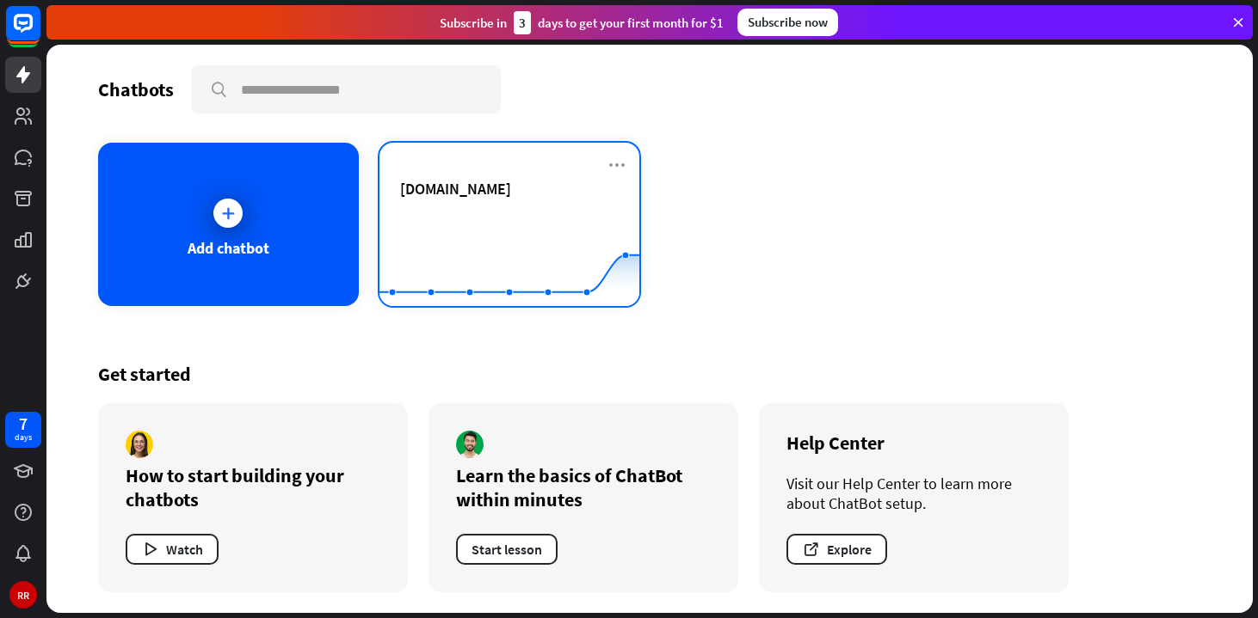
click at [484, 212] on rect at bounding box center [509, 264] width 260 height 108
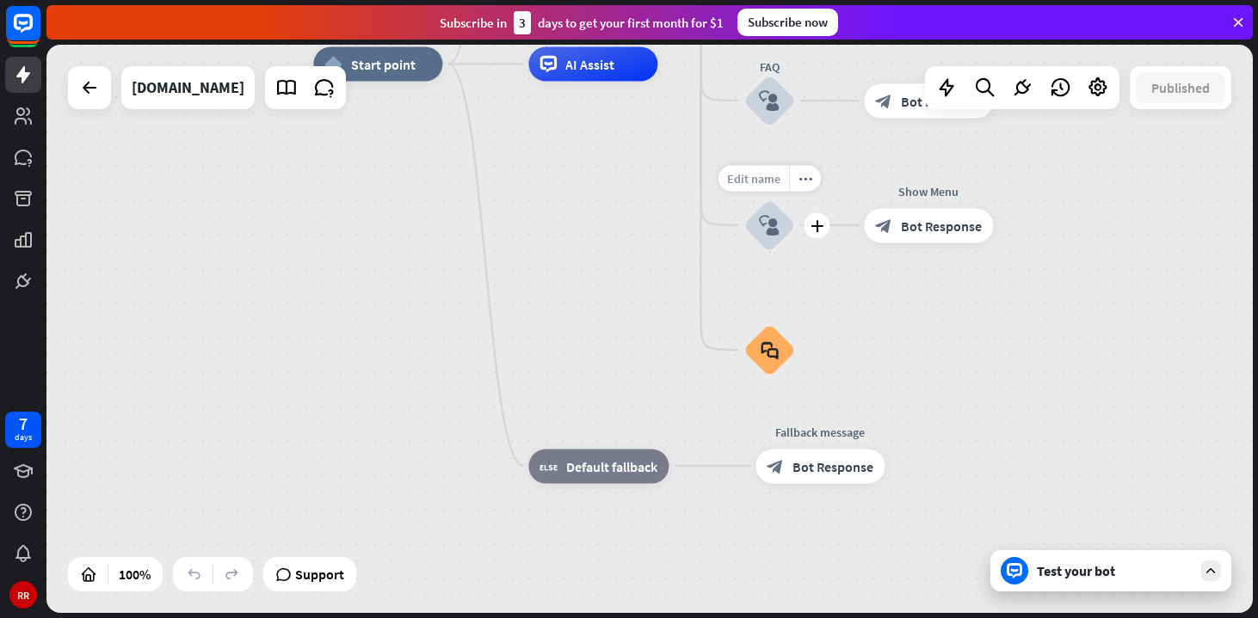
drag, startPoint x: 806, startPoint y: 181, endPoint x: 501, endPoint y: 148, distance: 307.1
click at [743, 200] on div "Edit name more_horiz plus Menu block_user_input" at bounding box center [769, 226] width 52 height 52
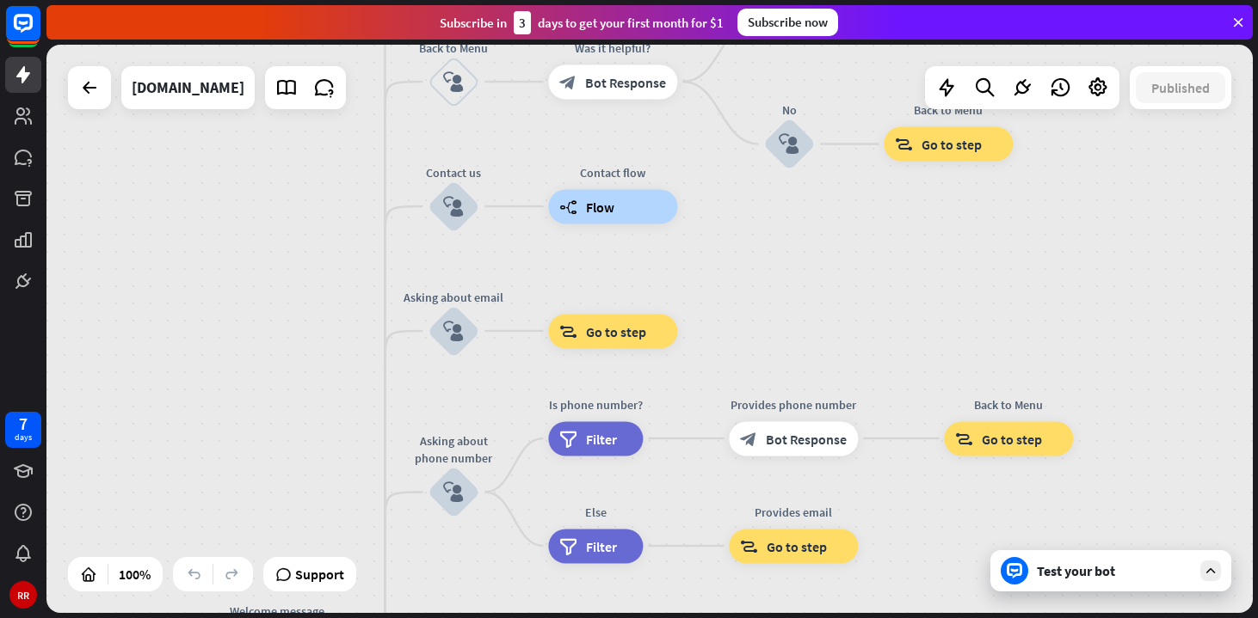
drag, startPoint x: 788, startPoint y: 331, endPoint x: 579, endPoint y: 261, distance: 220.3
click at [581, 262] on div "home_2 Start point Welcome message block_bot_response Bot Response About us blo…" at bounding box center [649, 329] width 1206 height 569
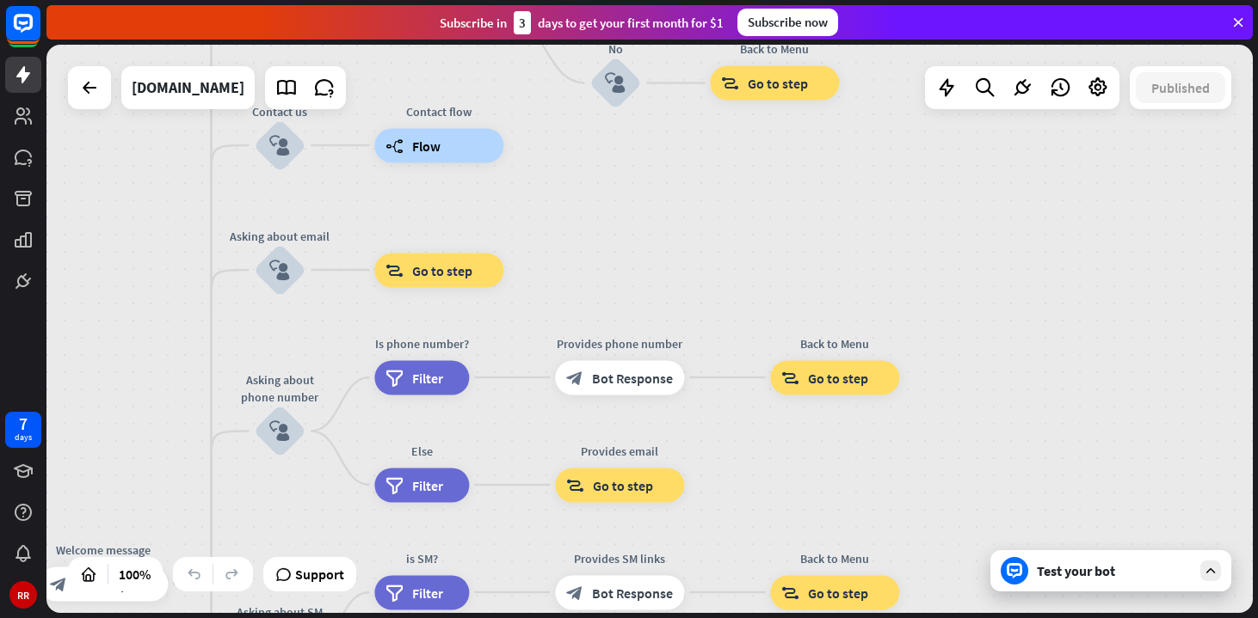
drag, startPoint x: 694, startPoint y: 286, endPoint x: 548, endPoint y: 231, distance: 156.2
click at [548, 231] on div "home_2 Start point Welcome message block_bot_response Bot Response About us blo…" at bounding box center [649, 329] width 1206 height 569
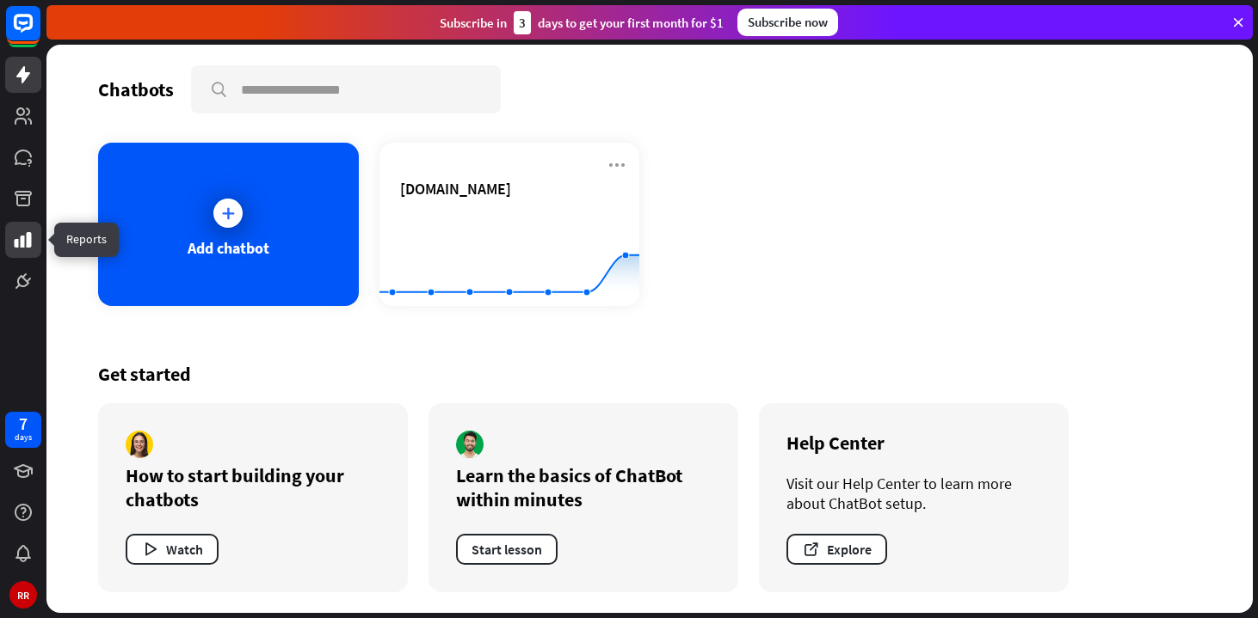
click at [18, 241] on icon at bounding box center [23, 239] width 17 height 15
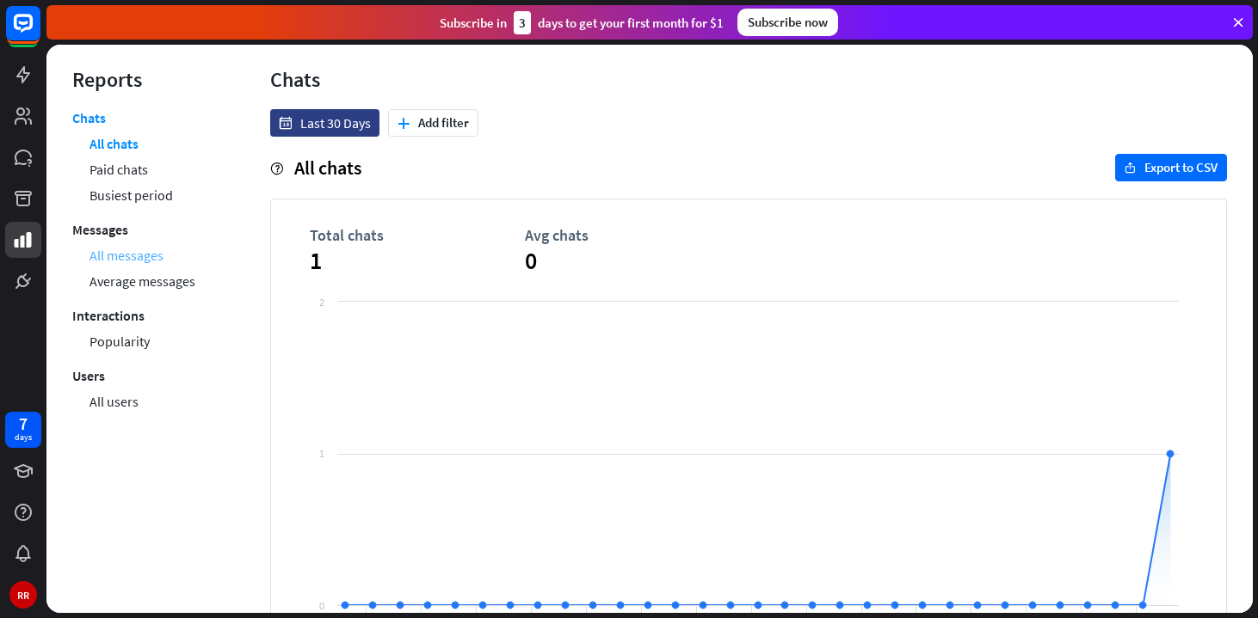
click at [138, 259] on link "All messages" at bounding box center [126, 256] width 74 height 26
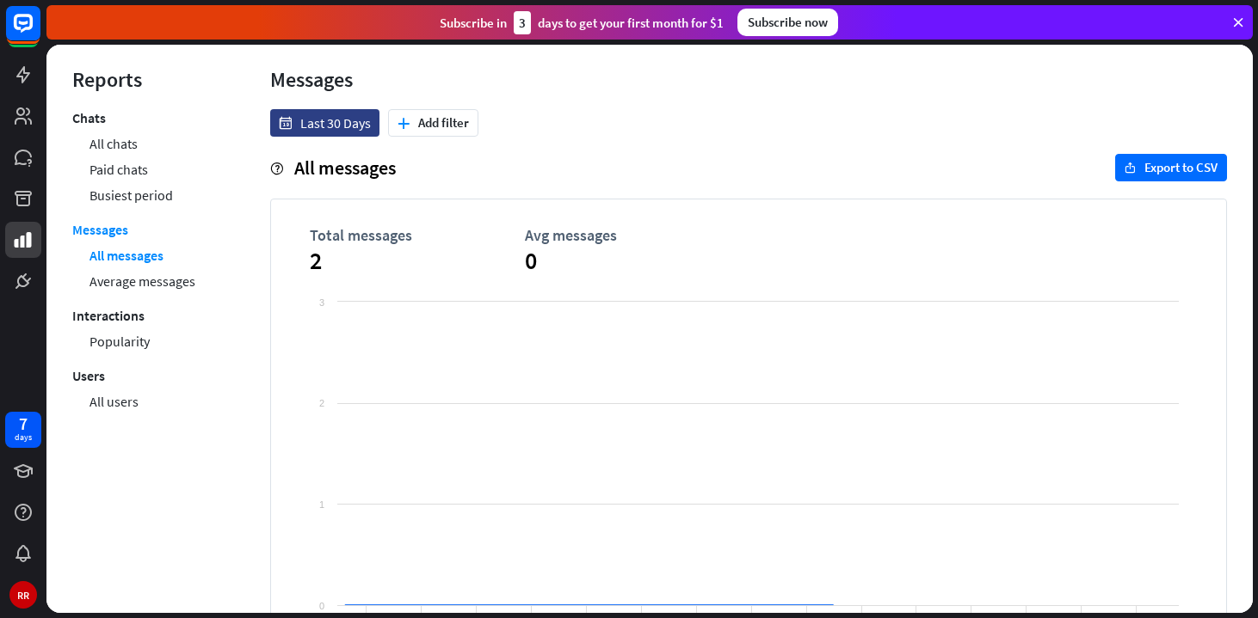
click at [145, 280] on div at bounding box center [649, 329] width 1206 height 569
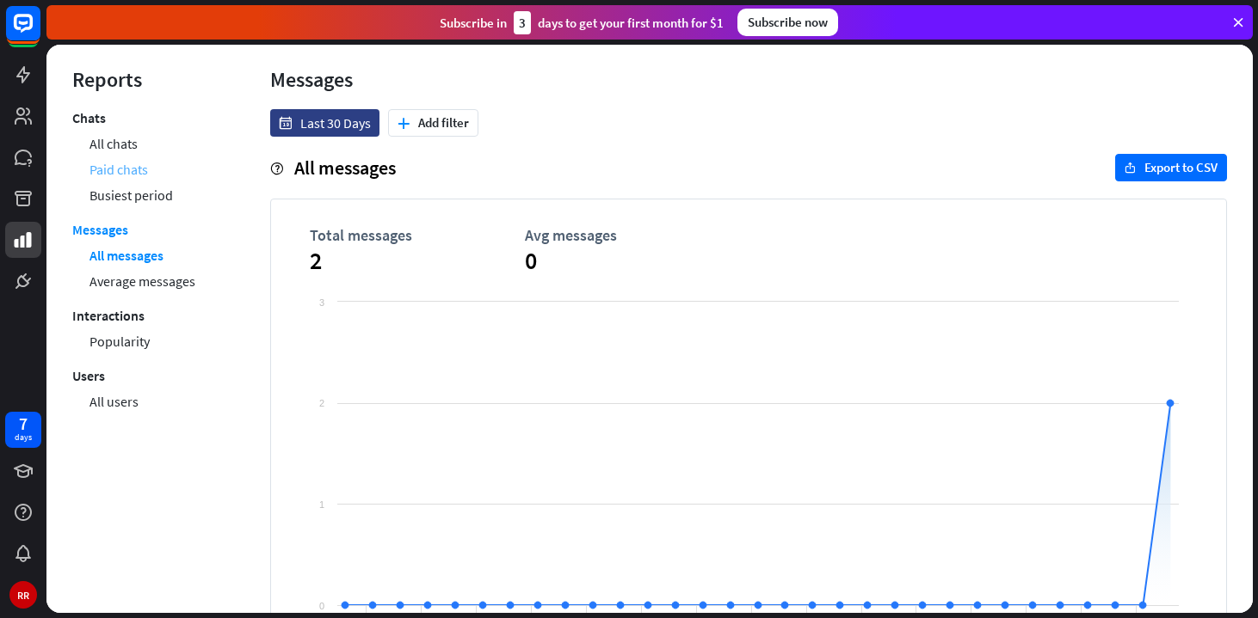
click at [121, 176] on link "Paid chats" at bounding box center [118, 170] width 58 height 26
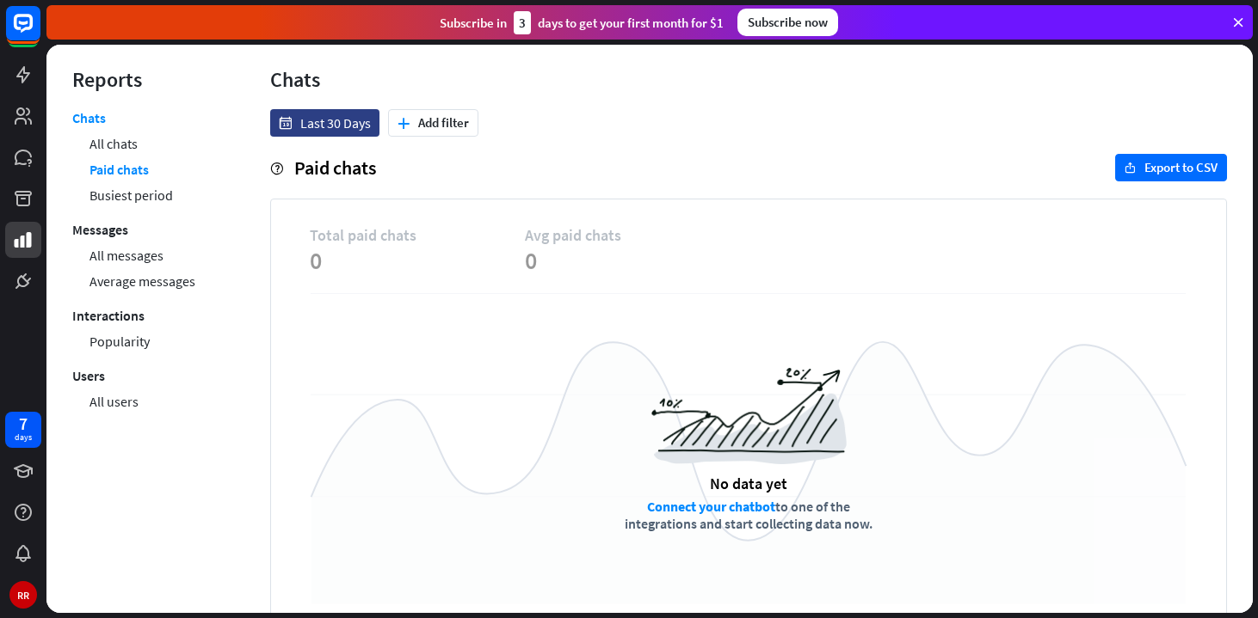
click at [181, 189] on li "Busiest period" at bounding box center [153, 195] width 129 height 26
click at [155, 200] on link "Busiest period" at bounding box center [130, 195] width 83 height 26
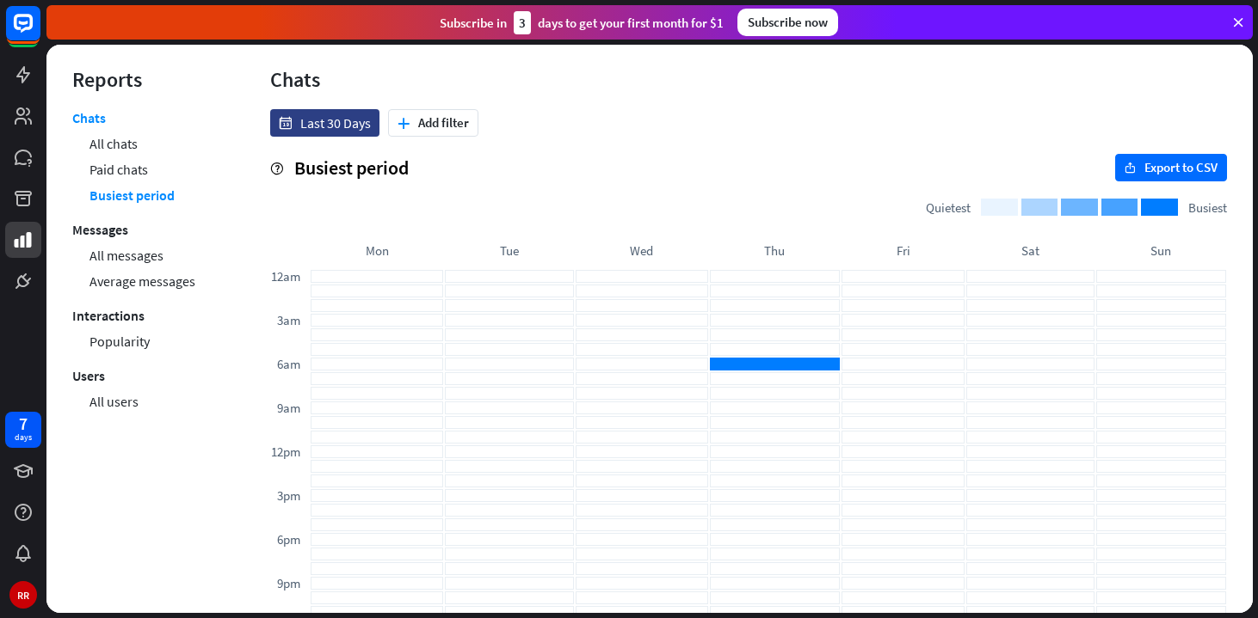
click at [136, 353] on link "Popularity" at bounding box center [119, 342] width 60 height 26
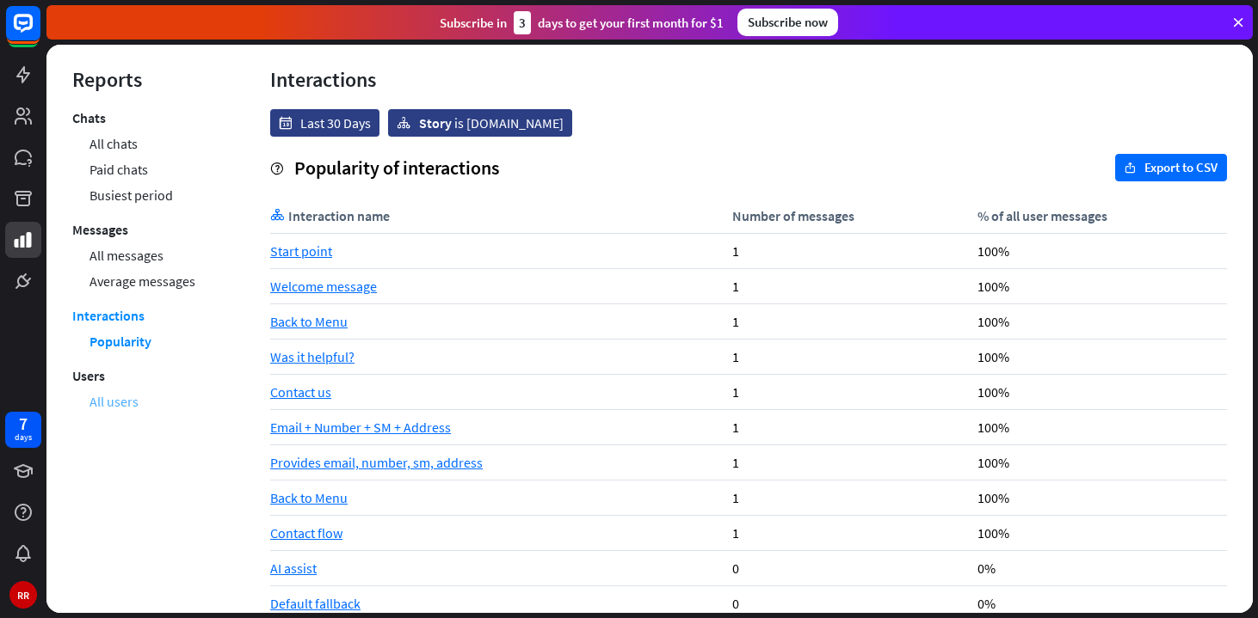
click at [126, 403] on link "All users" at bounding box center [113, 402] width 49 height 26
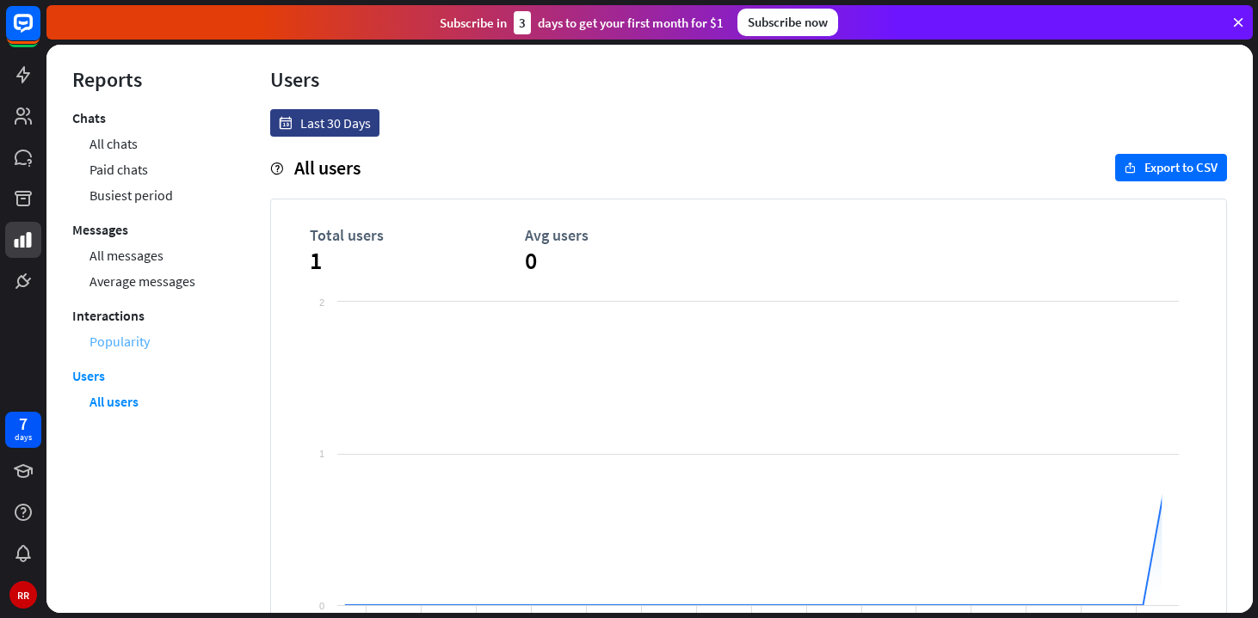
click at [109, 342] on link "Popularity" at bounding box center [119, 342] width 60 height 26
